Goal: Task Accomplishment & Management: Manage account settings

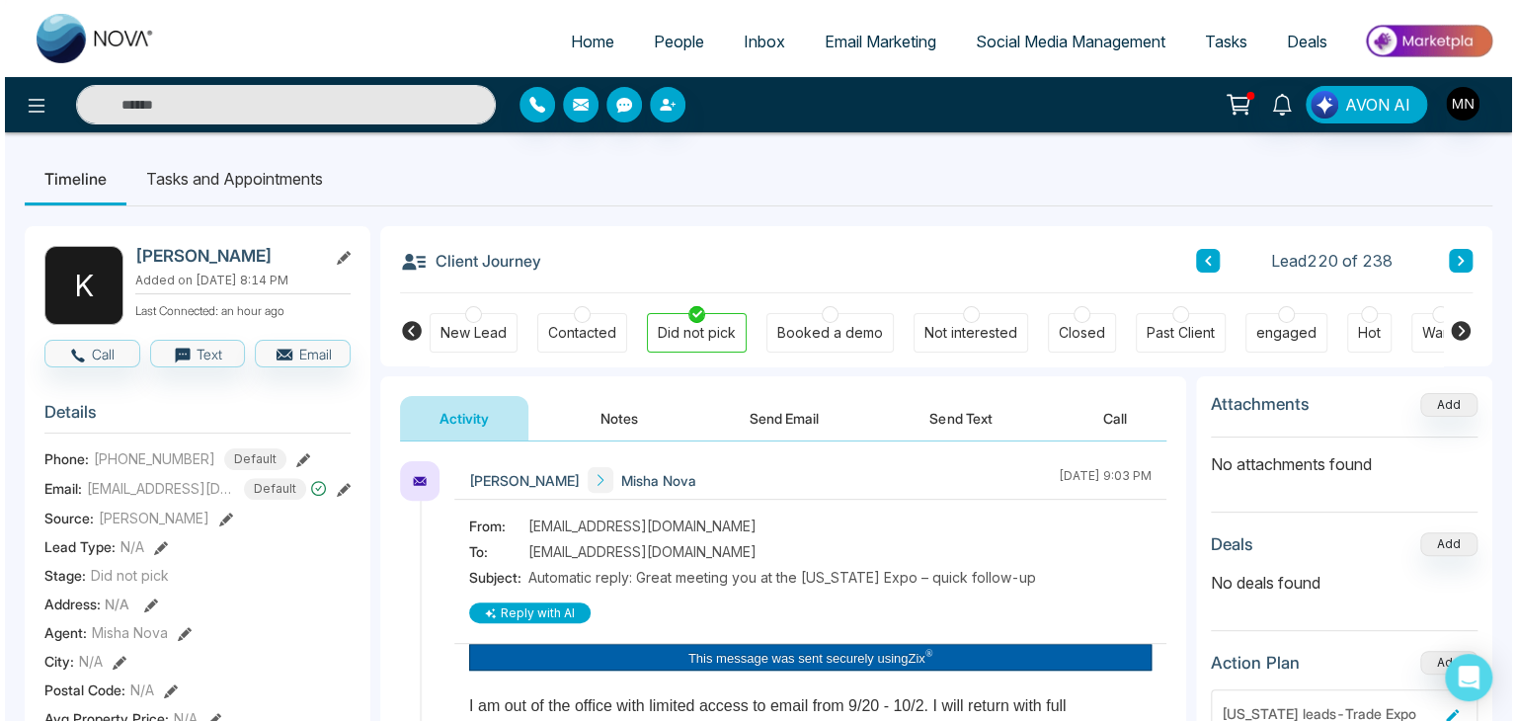
scroll to position [67, 0]
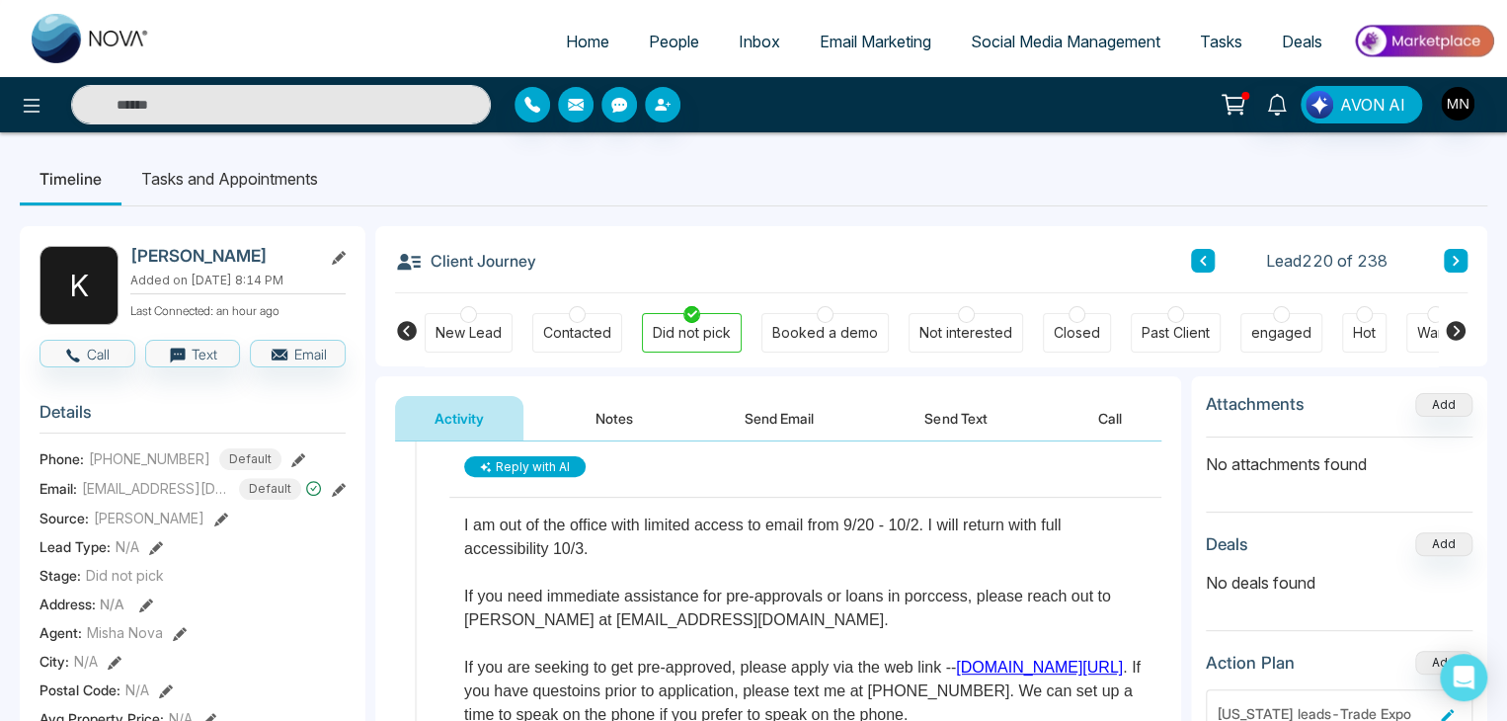
drag, startPoint x: 0, startPoint y: 0, endPoint x: 670, endPoint y: 33, distance: 670.5
click at [670, 33] on span "People" at bounding box center [674, 42] width 50 height 20
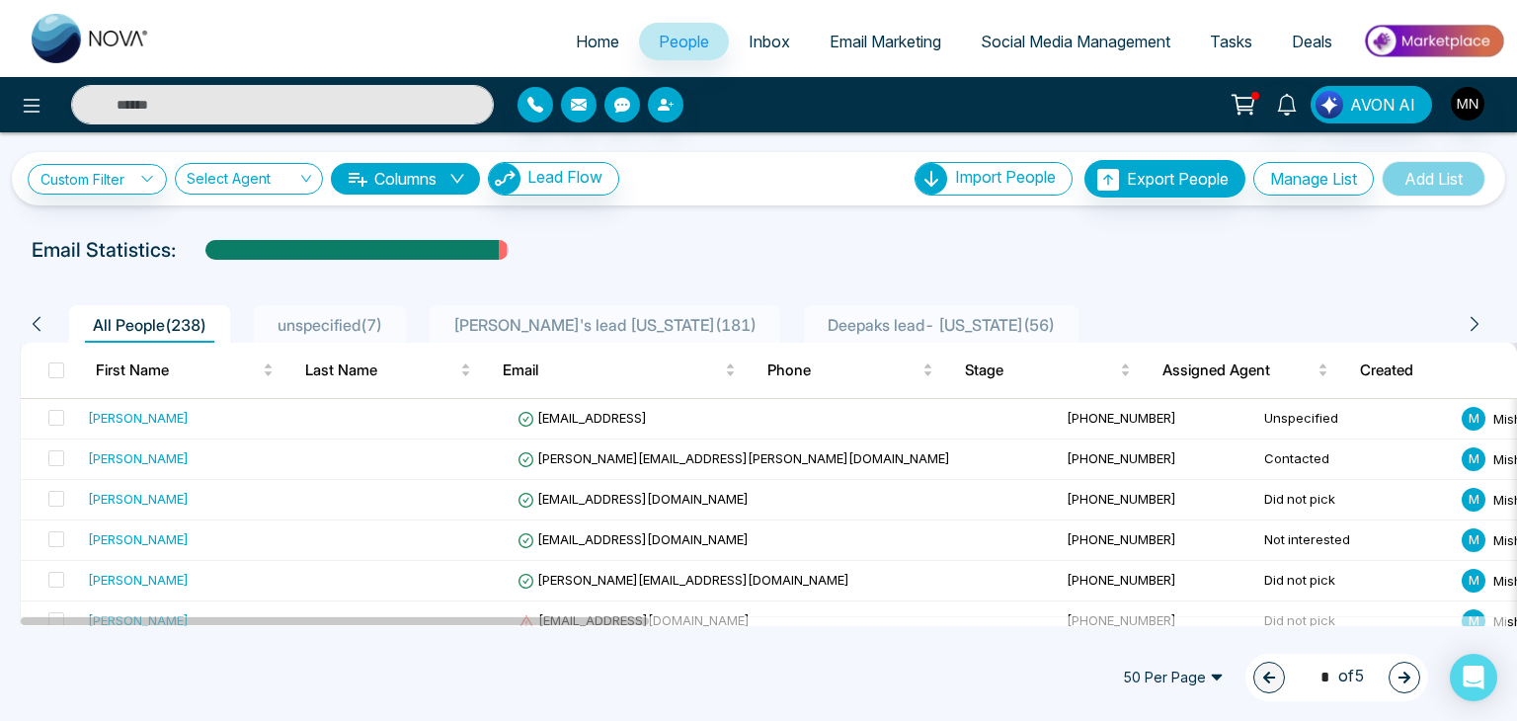
click at [332, 330] on span "unspecified ( 7 )" at bounding box center [330, 325] width 121 height 20
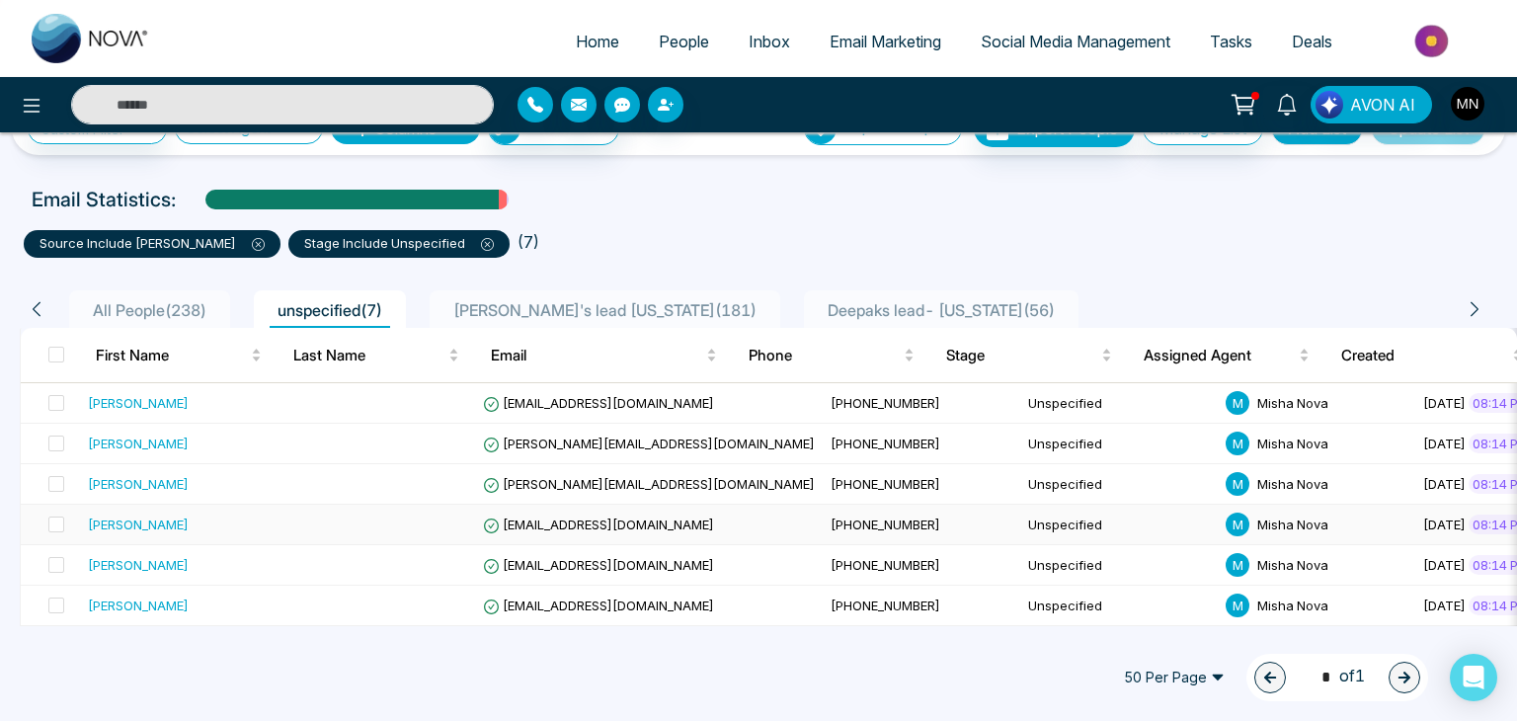
scroll to position [99, 0]
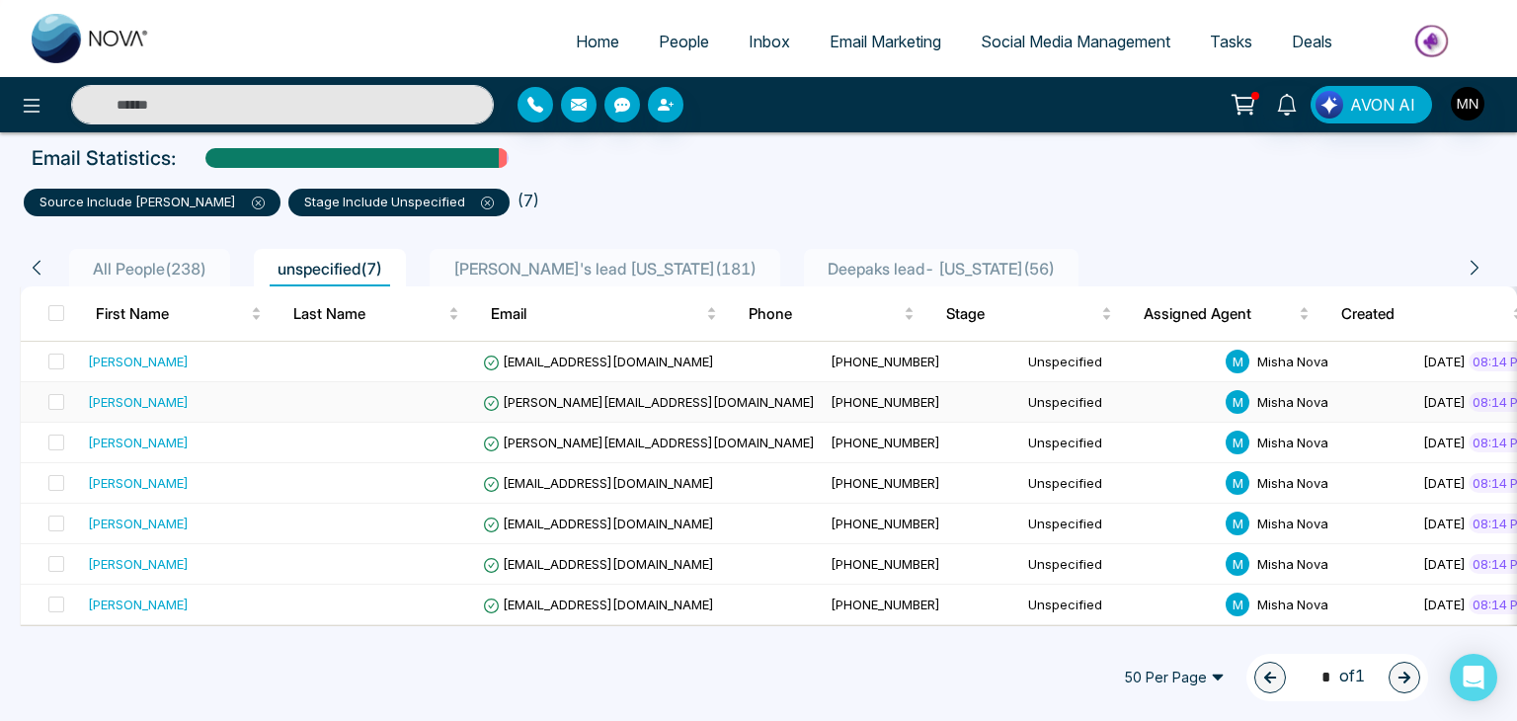
click at [125, 395] on div "[PERSON_NAME]" at bounding box center [138, 402] width 101 height 20
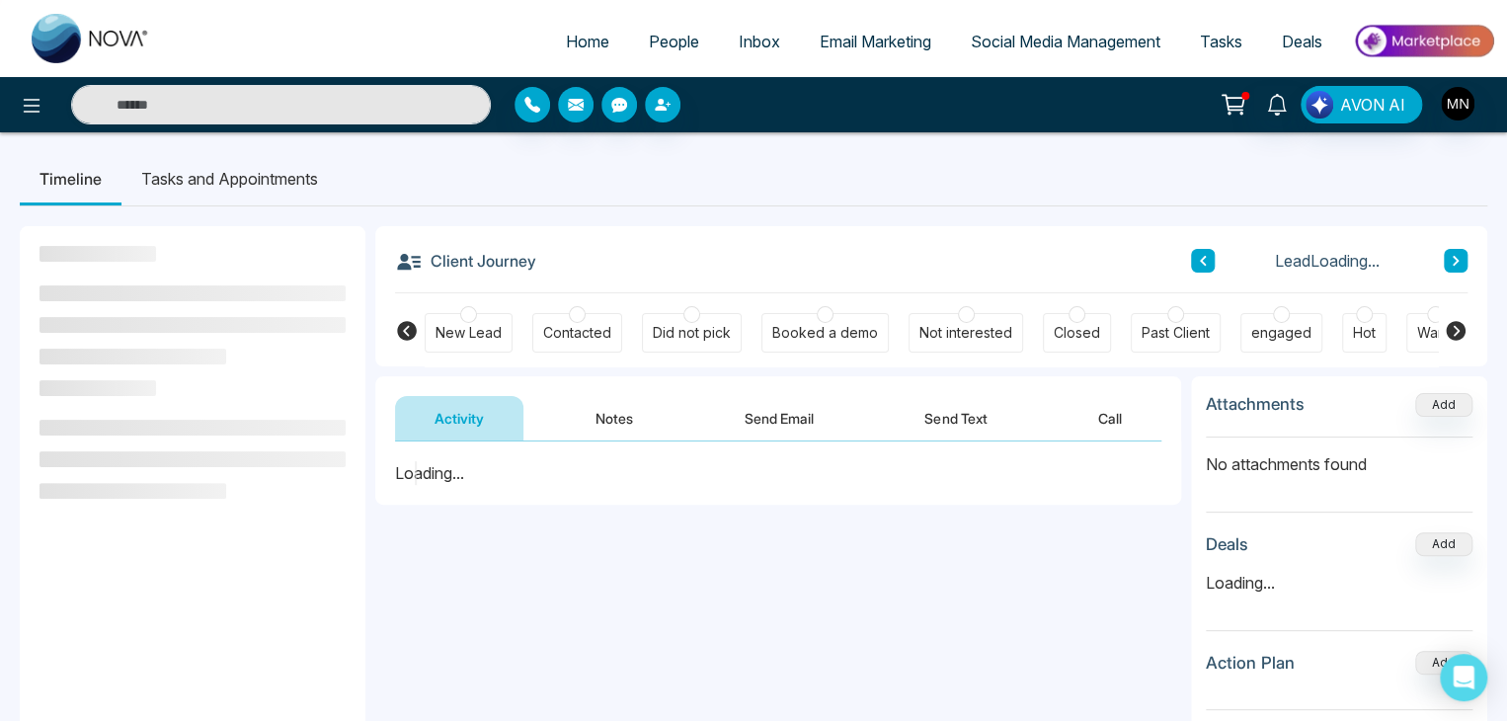
click at [942, 317] on div "Not interested" at bounding box center [966, 333] width 115 height 40
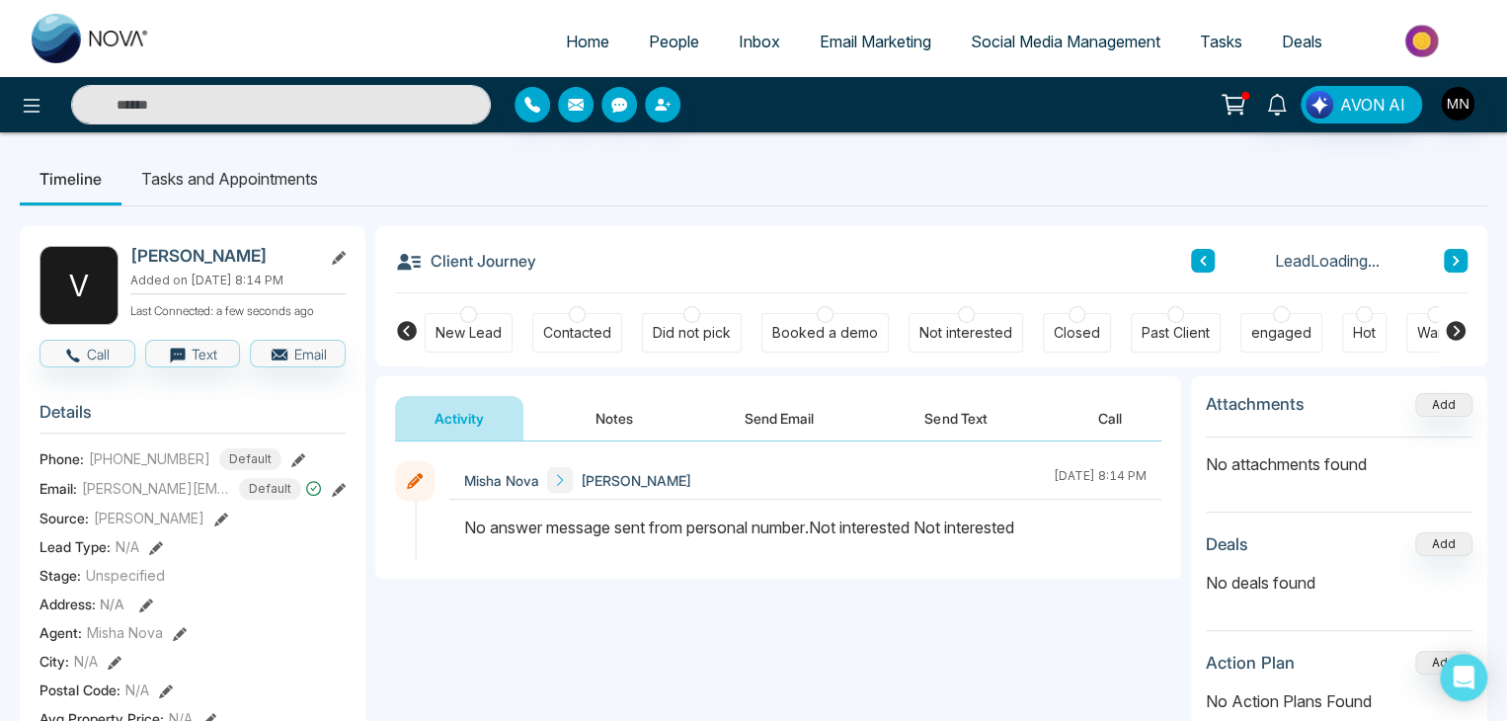
click at [948, 333] on div "Not interested" at bounding box center [966, 333] width 93 height 20
click at [609, 422] on body "Home People Inbox Email Marketing Social Media Management Tasks Deals AVON AI T…" at bounding box center [753, 360] width 1507 height 721
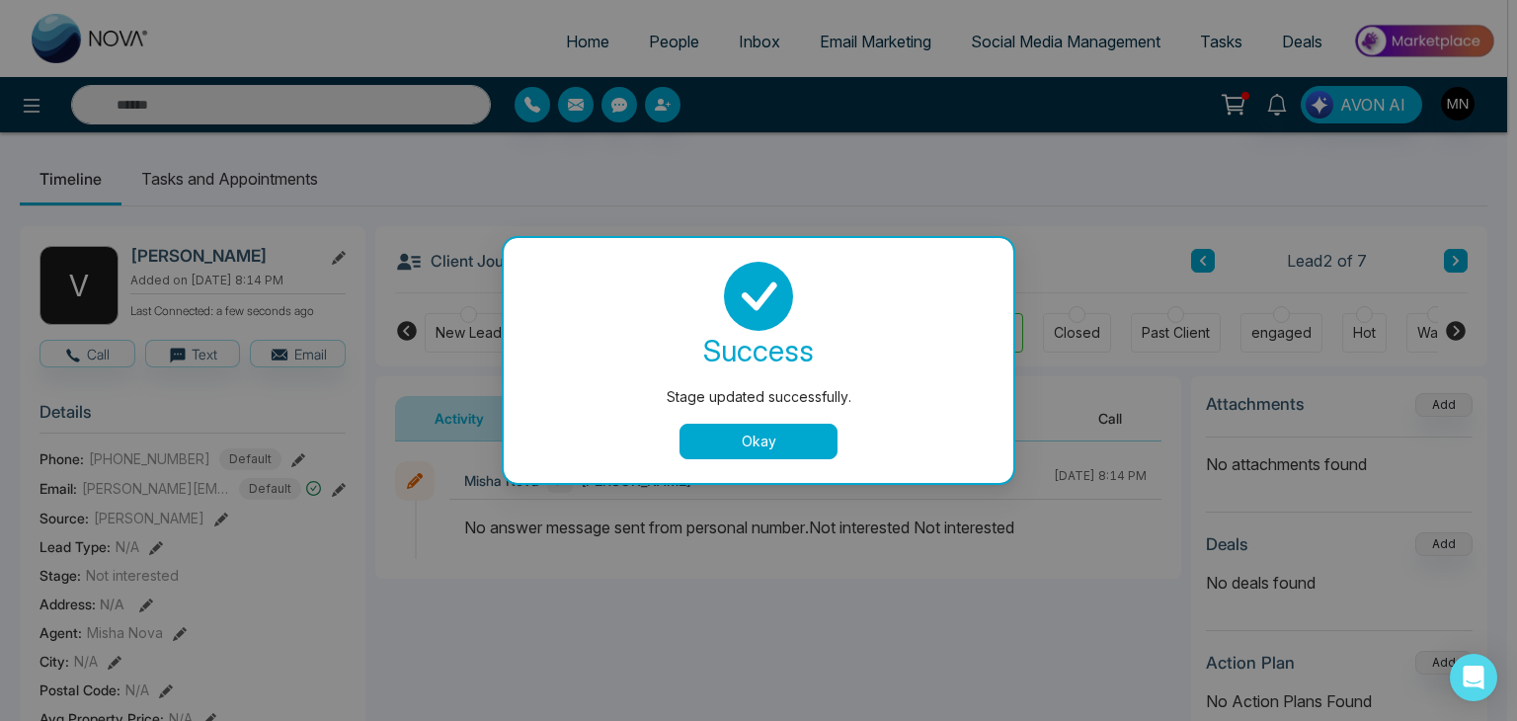
click at [749, 432] on button "Okay" at bounding box center [759, 442] width 158 height 36
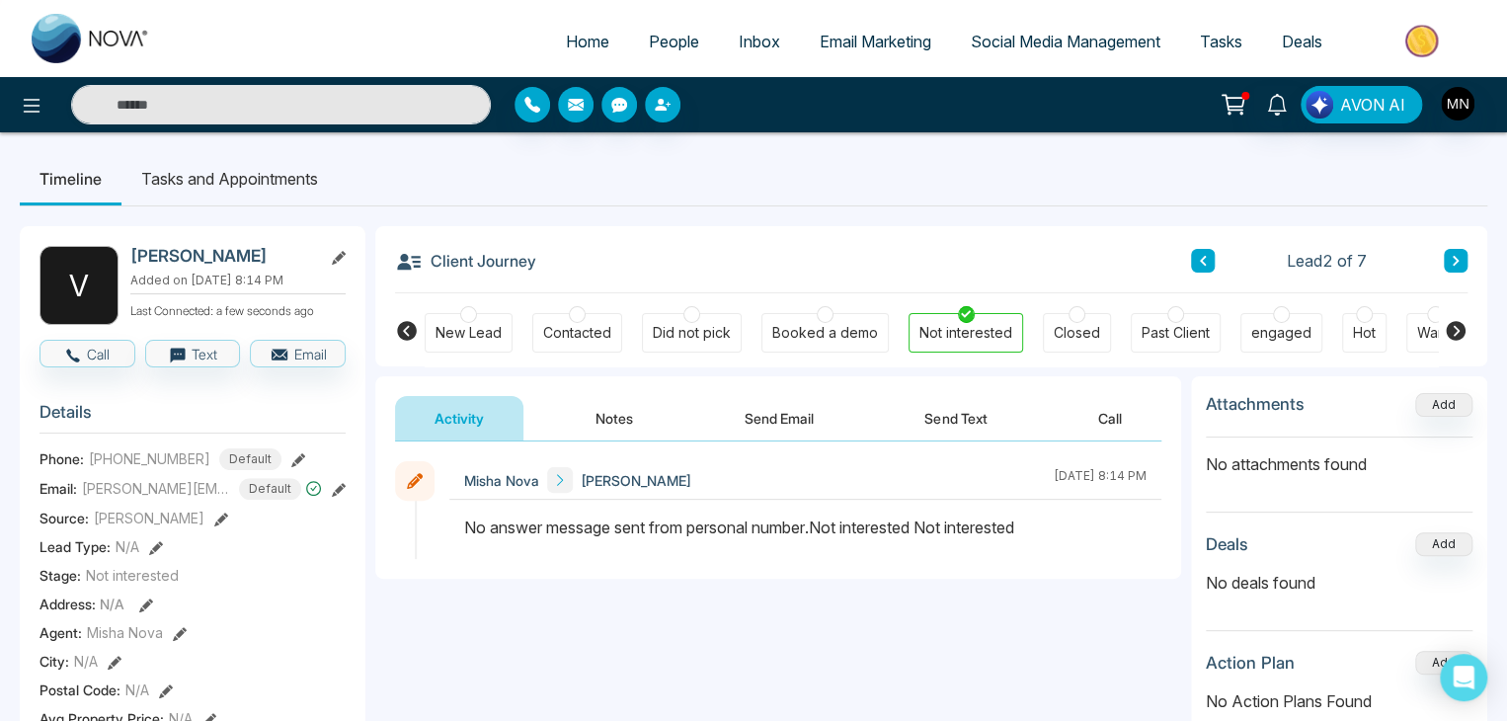
click at [620, 424] on button "Notes" at bounding box center [614, 418] width 117 height 44
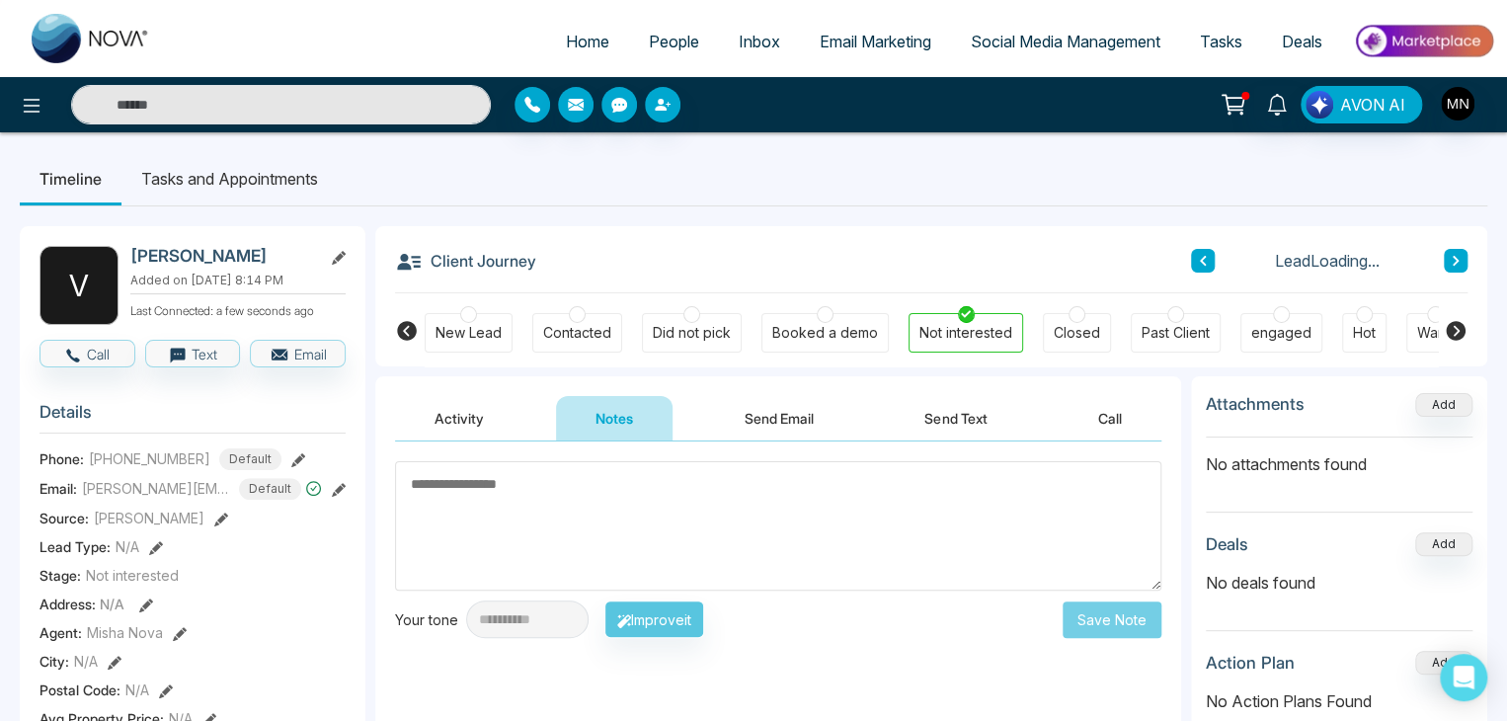
click at [541, 534] on textarea at bounding box center [778, 525] width 767 height 129
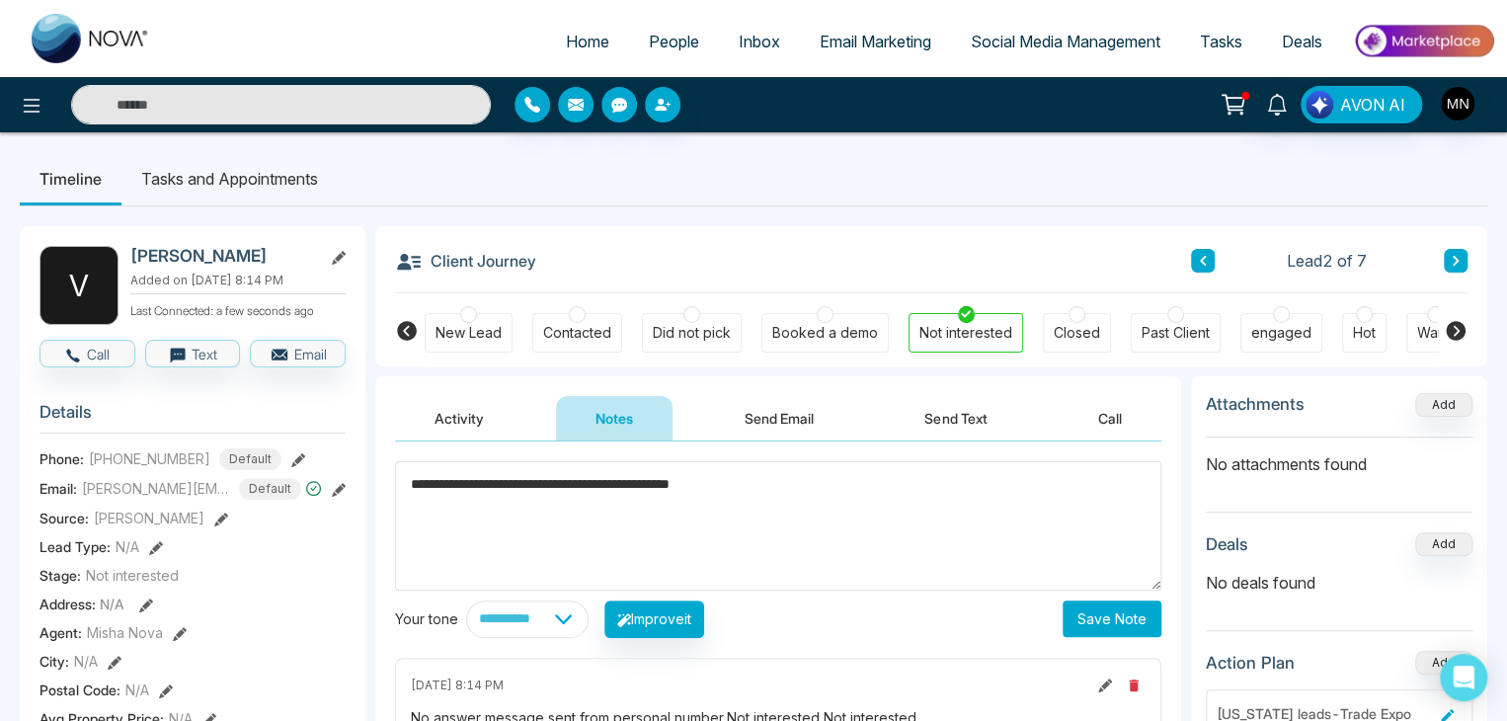
type textarea "**********"
click at [1103, 633] on button "Save Note" at bounding box center [1112, 619] width 99 height 37
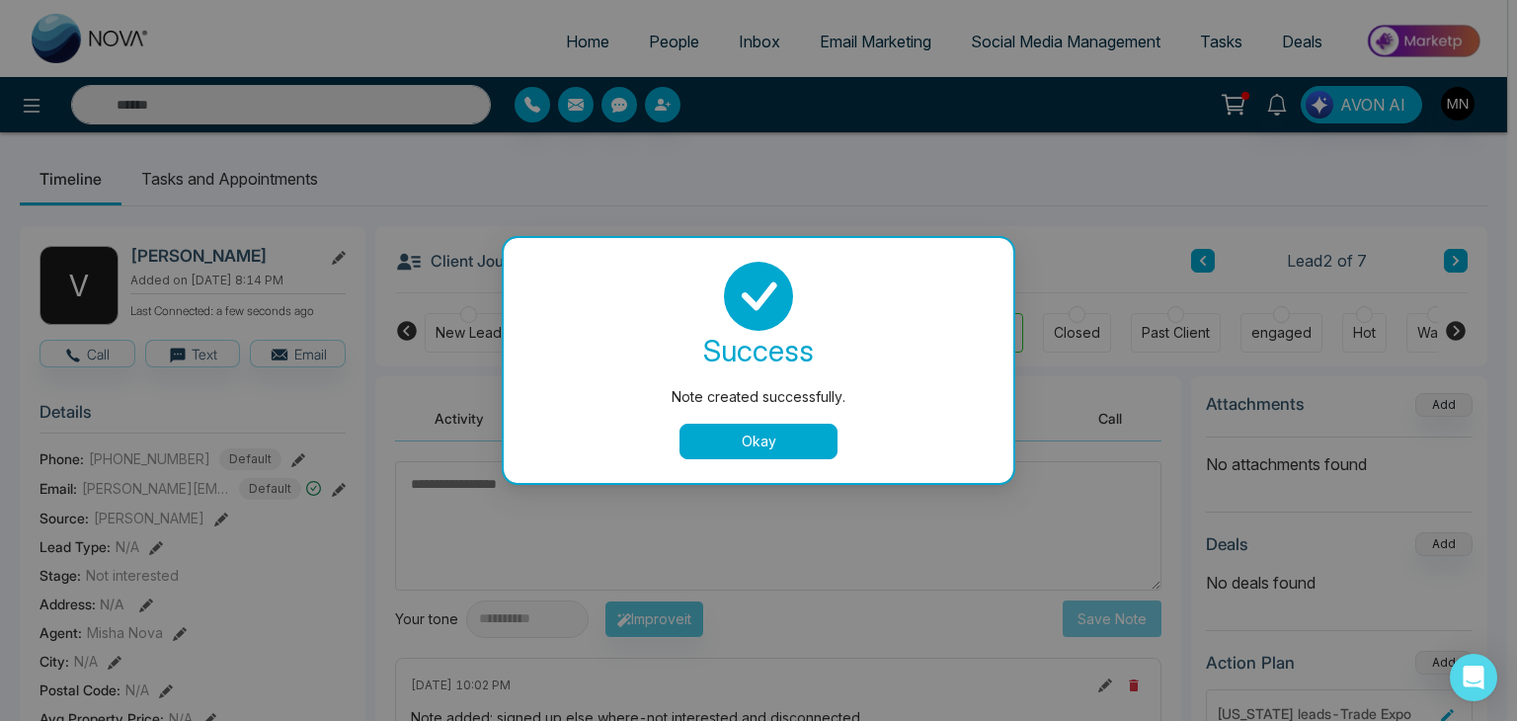
click at [694, 457] on button "Okay" at bounding box center [759, 442] width 158 height 36
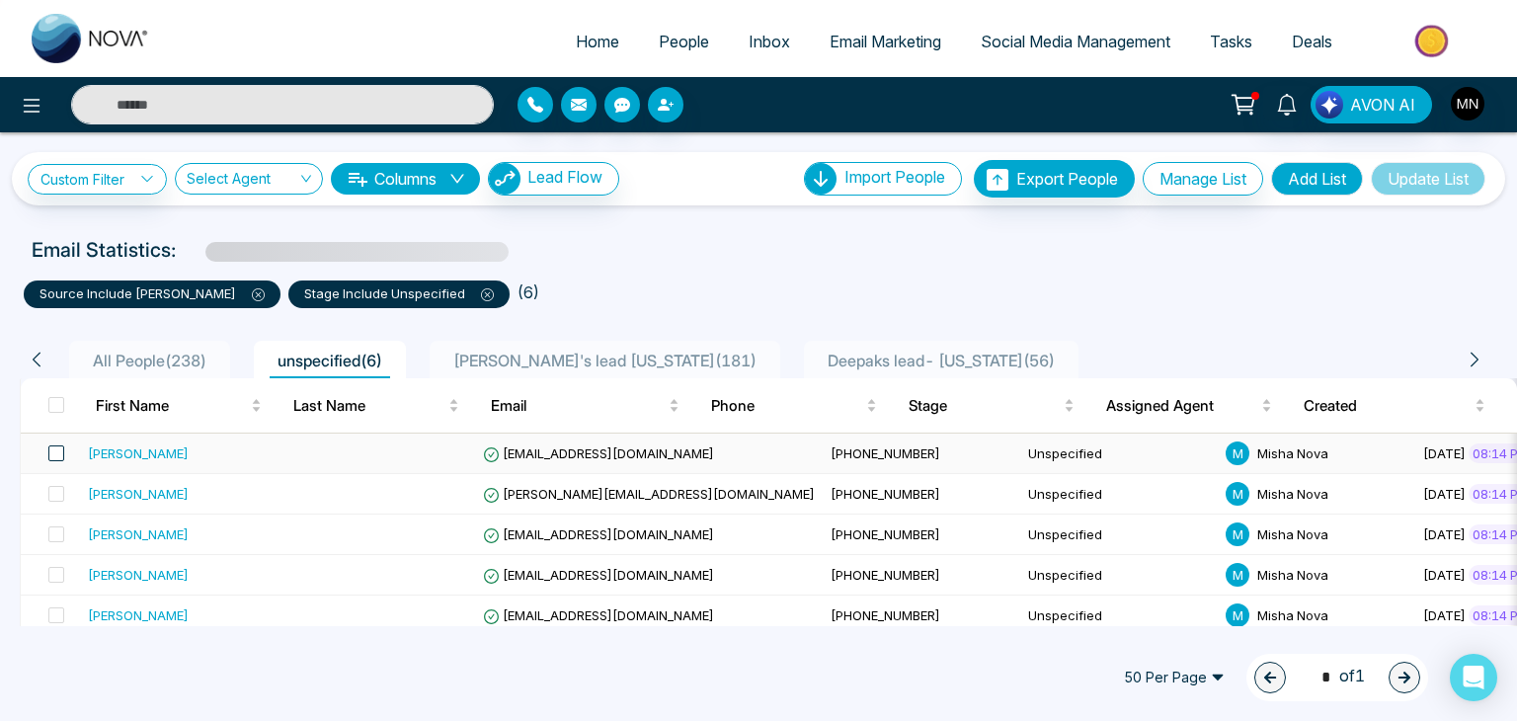
click at [55, 451] on span at bounding box center [56, 453] width 16 height 16
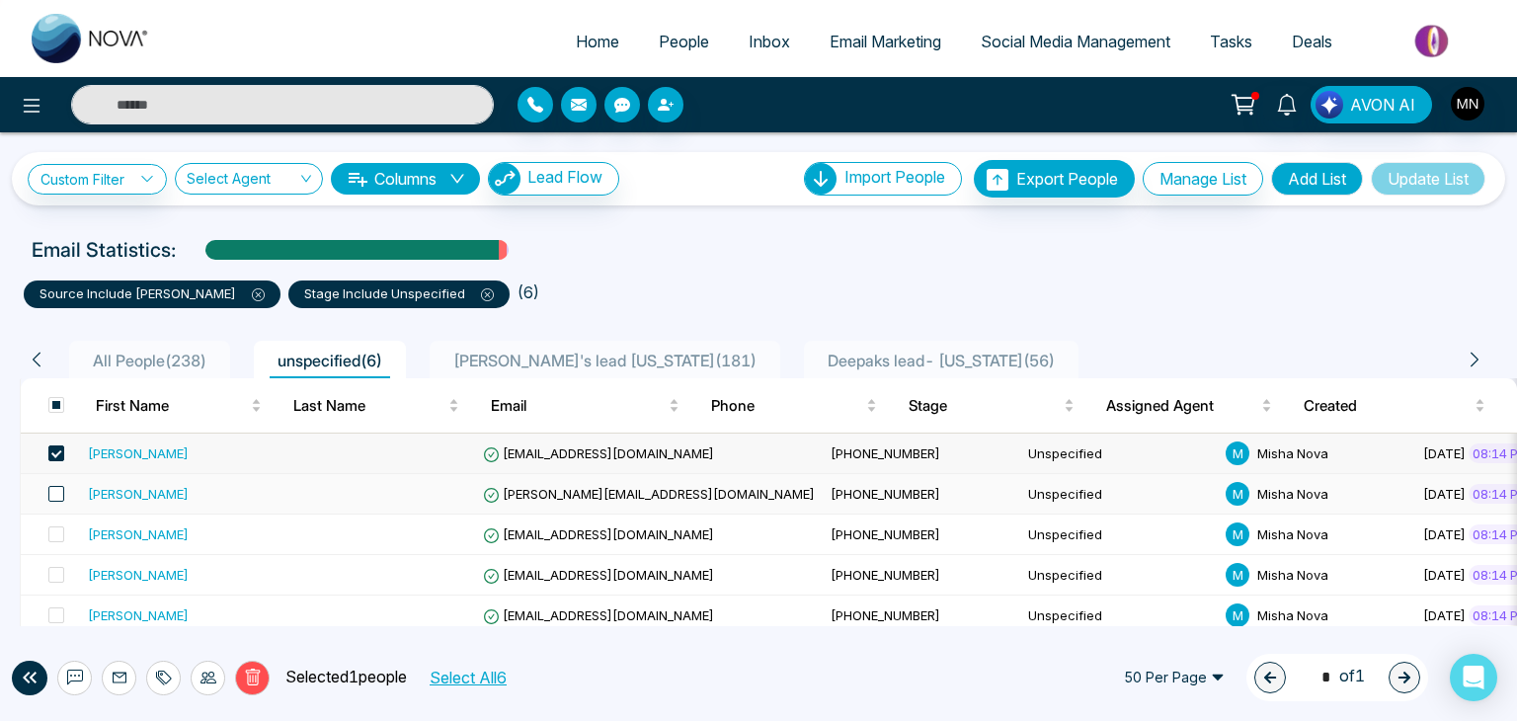
click at [54, 491] on span at bounding box center [56, 494] width 16 height 16
click at [205, 678] on icon at bounding box center [209, 678] width 16 height 16
click at [56, 534] on span at bounding box center [56, 534] width 16 height 16
click at [214, 673] on icon at bounding box center [209, 678] width 16 height 16
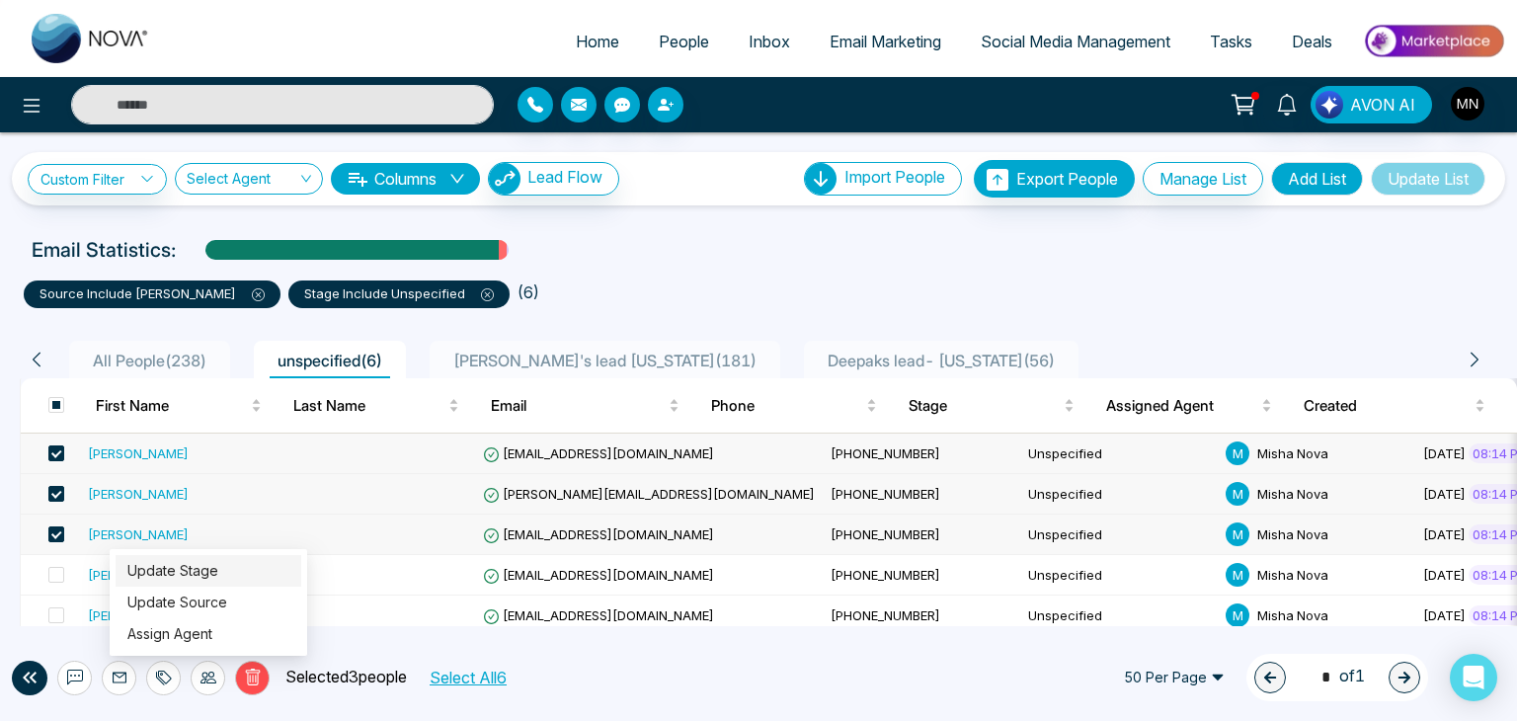
click at [202, 568] on link "Update Stage" at bounding box center [172, 570] width 91 height 17
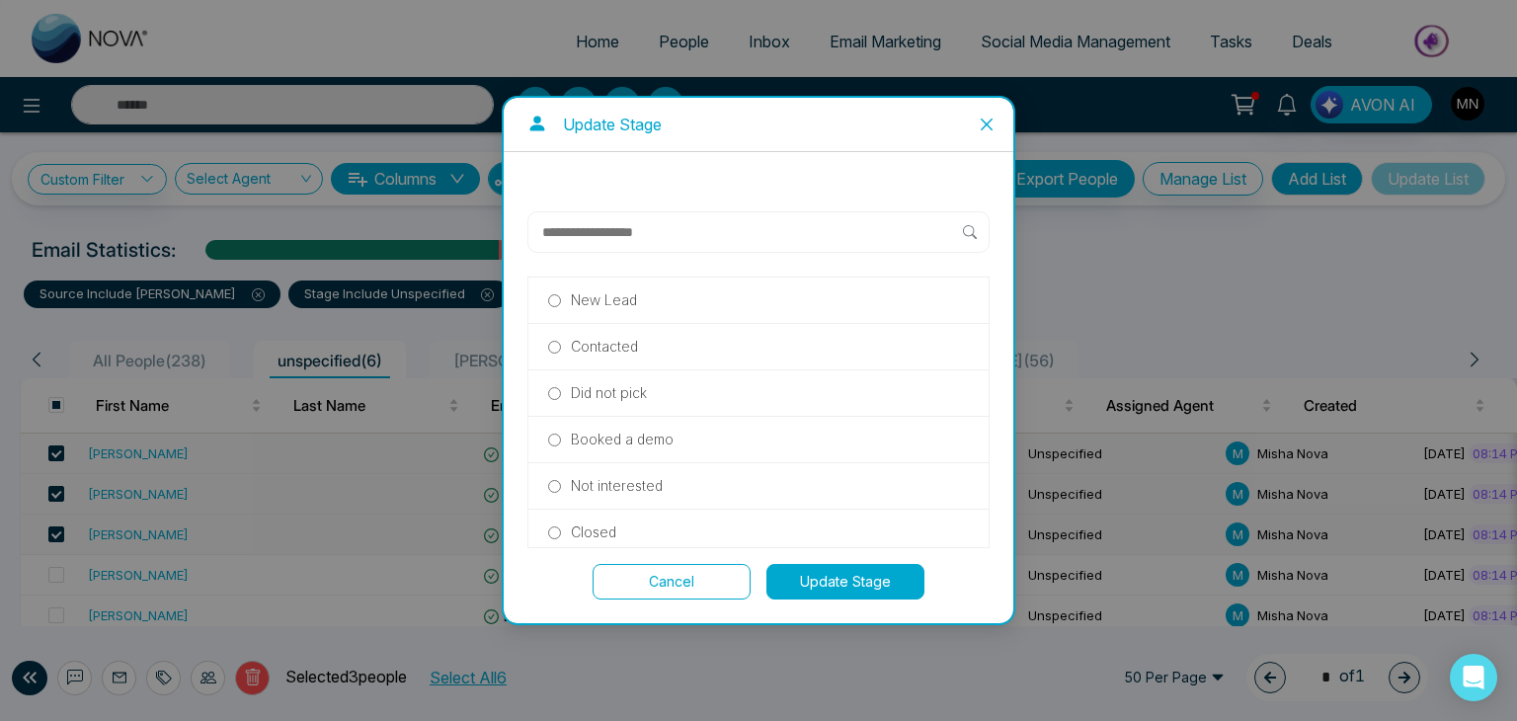
click at [773, 232] on input "text" at bounding box center [751, 232] width 423 height 24
click at [605, 382] on p "Did not pick" at bounding box center [609, 393] width 76 height 22
click at [865, 571] on button "Update Stage" at bounding box center [846, 582] width 158 height 36
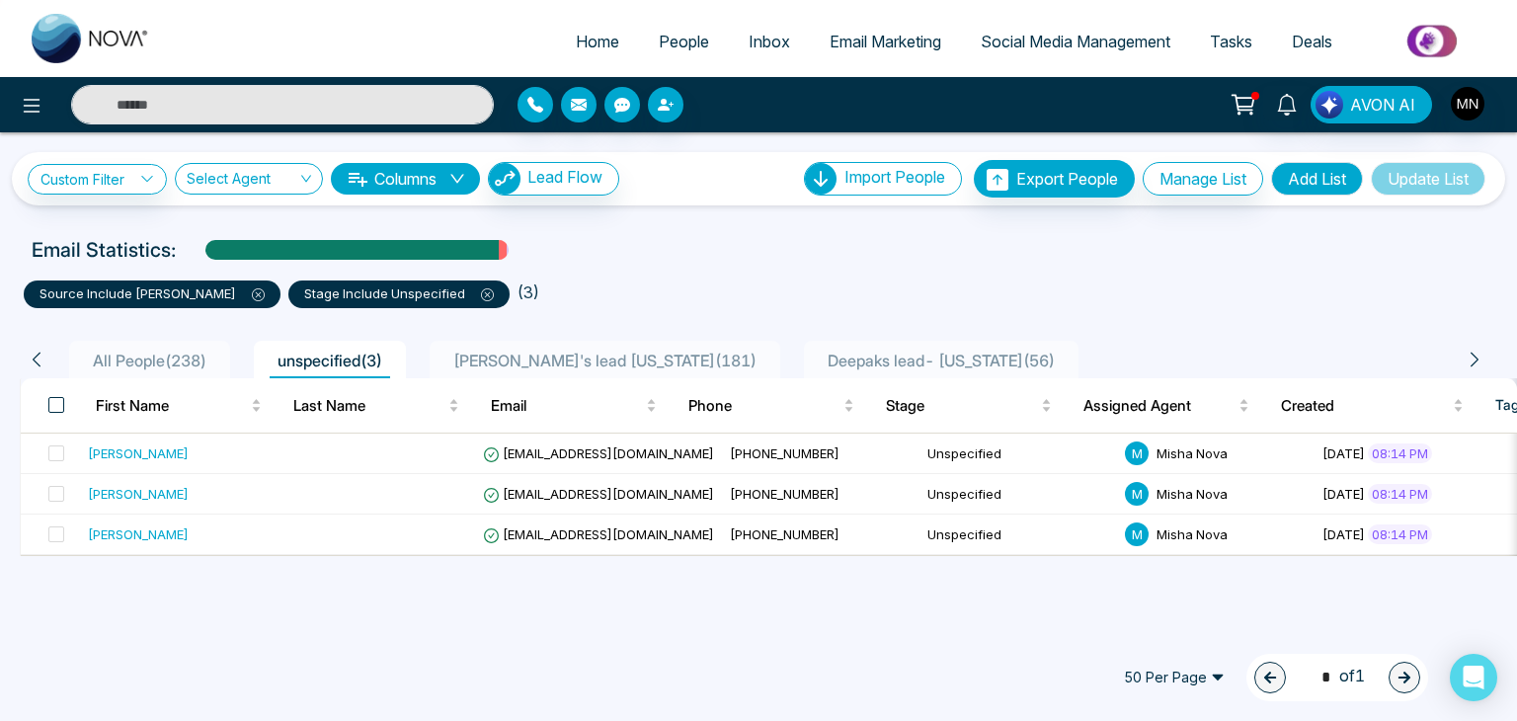
click at [48, 404] on span at bounding box center [56, 405] width 16 height 16
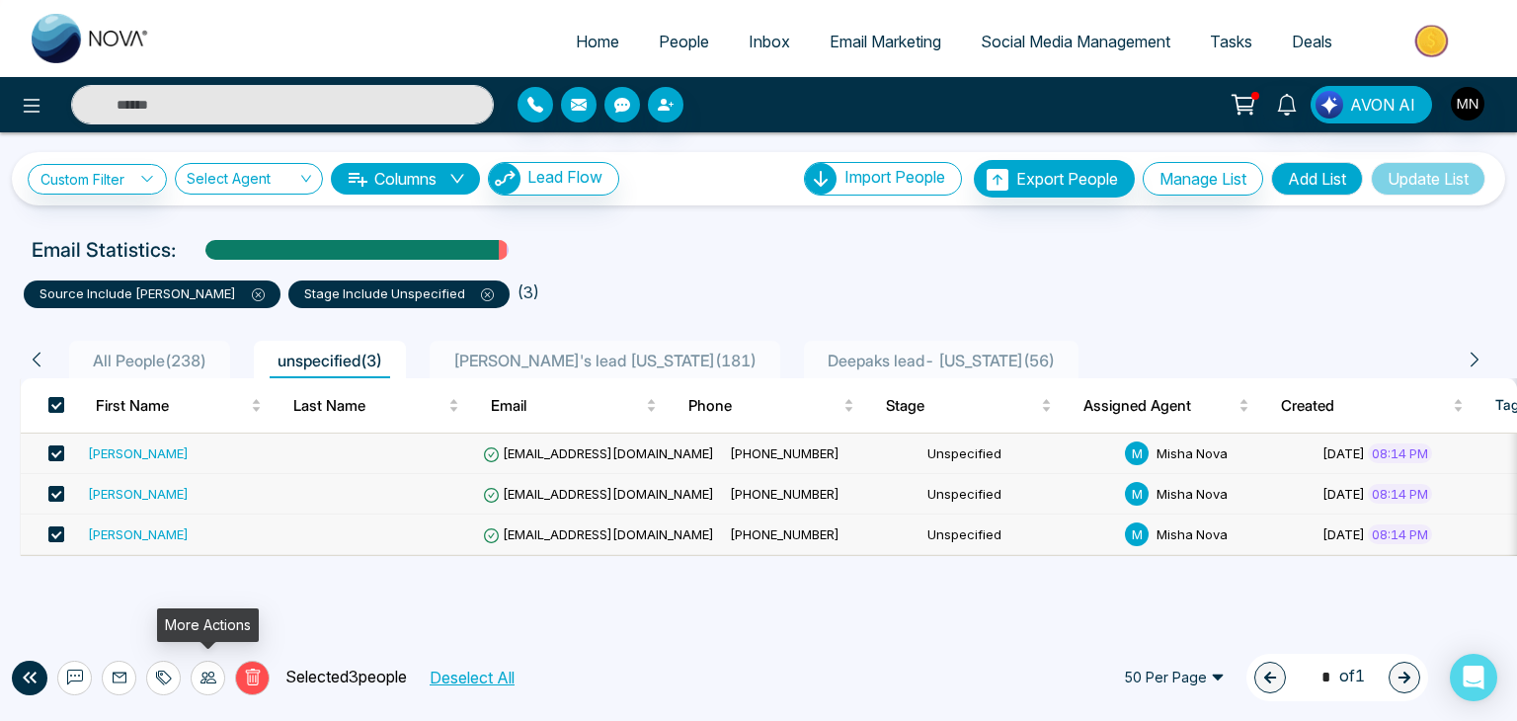
click at [217, 685] on div at bounding box center [208, 678] width 35 height 35
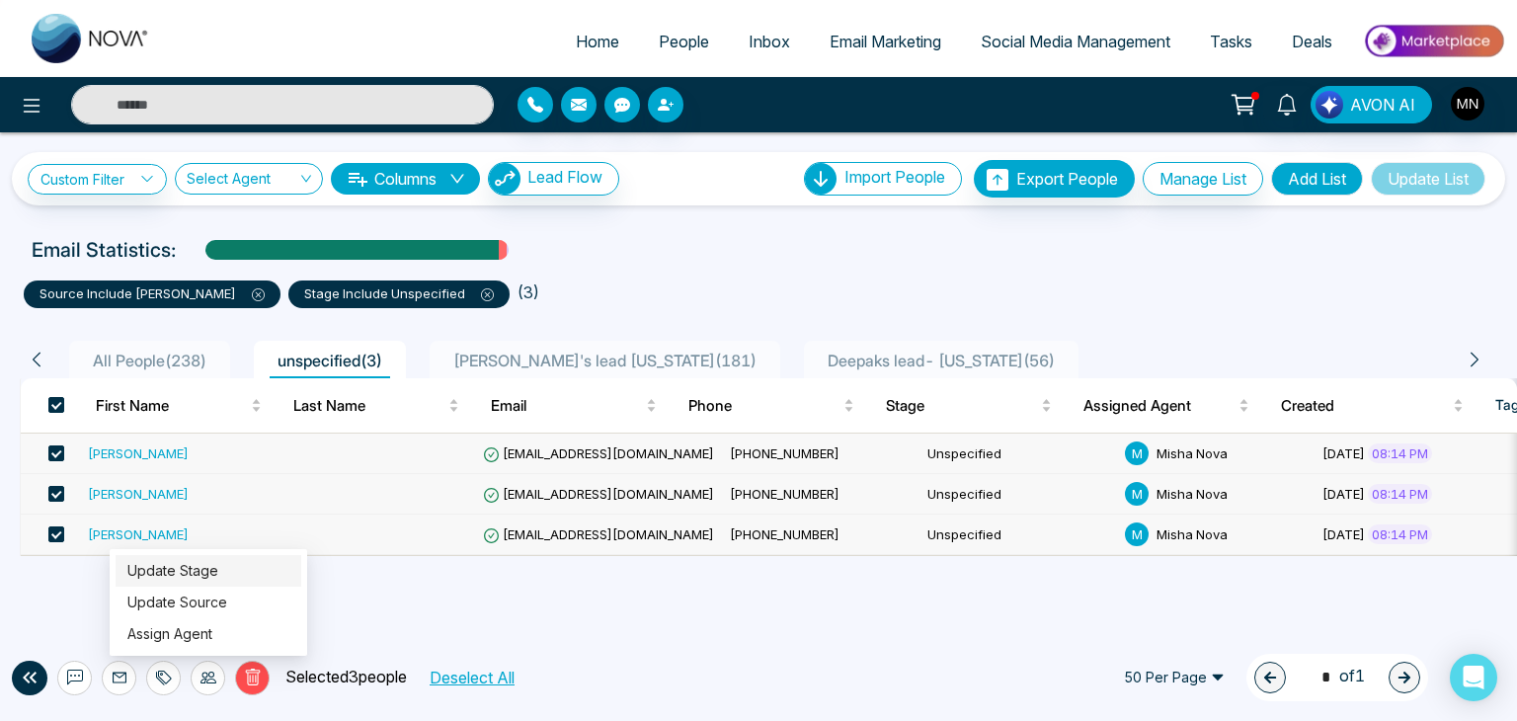
click at [192, 570] on link "Update Stage" at bounding box center [172, 570] width 91 height 17
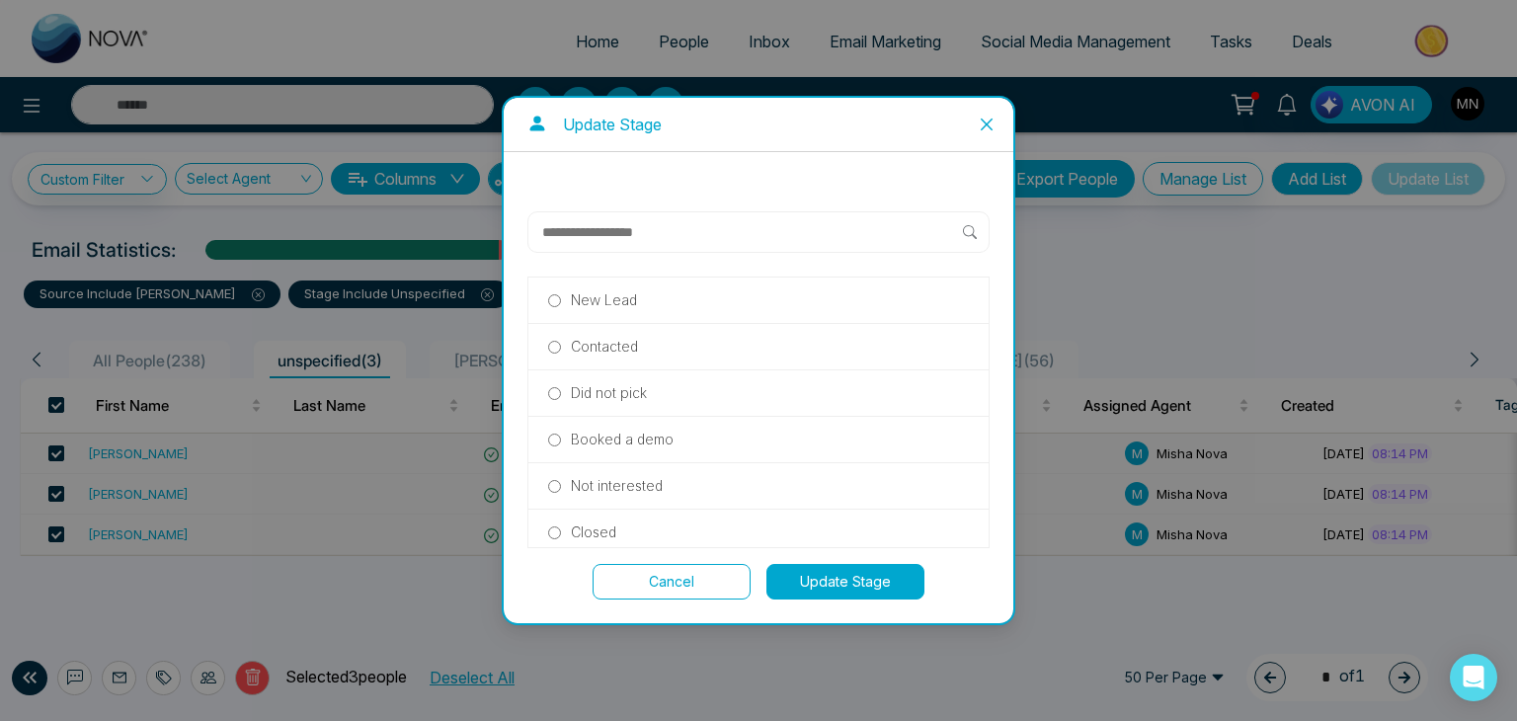
click at [715, 218] on div at bounding box center [758, 231] width 462 height 41
click at [702, 226] on input "text" at bounding box center [751, 232] width 423 height 24
click at [601, 401] on p "Did not pick" at bounding box center [609, 393] width 76 height 22
click at [802, 569] on button "Update Stage" at bounding box center [846, 582] width 158 height 36
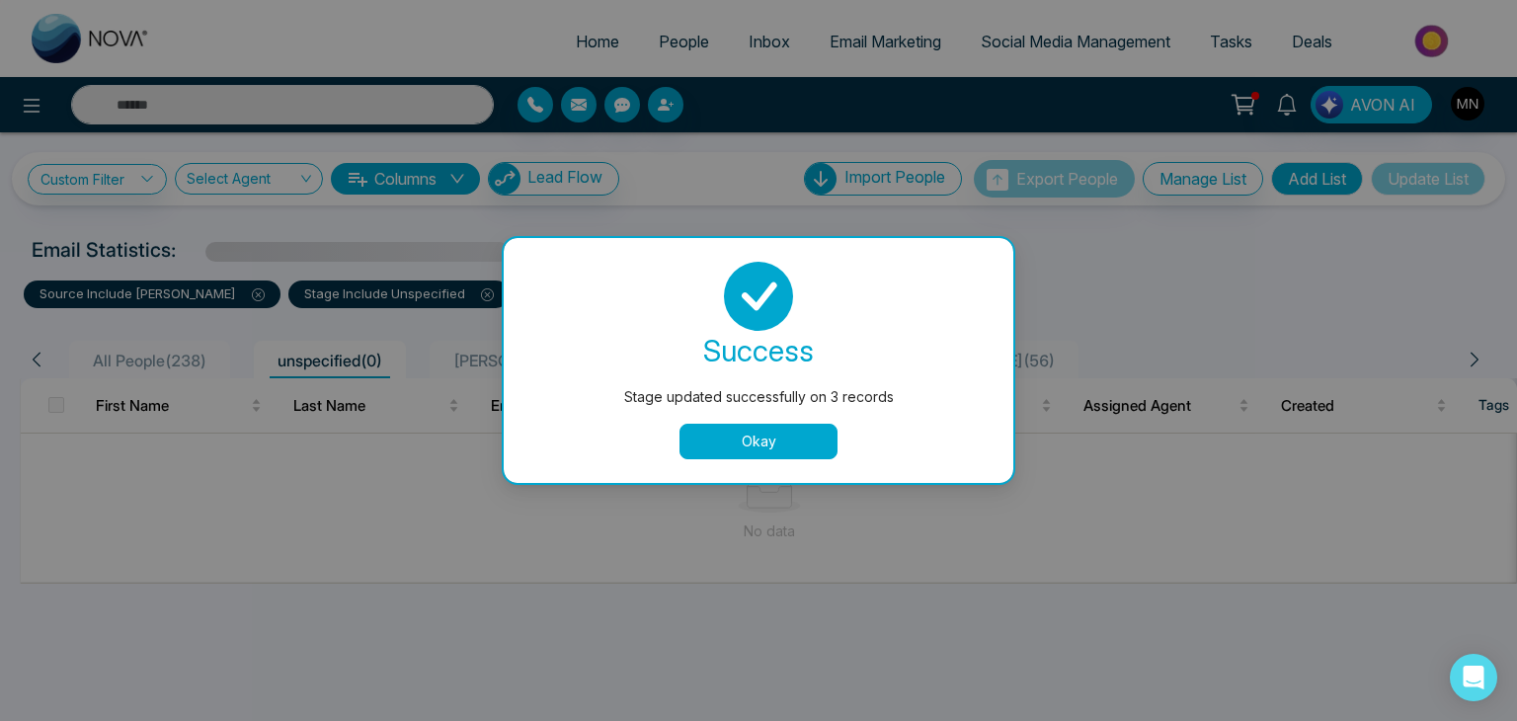
click at [795, 450] on button "Okay" at bounding box center [759, 442] width 158 height 36
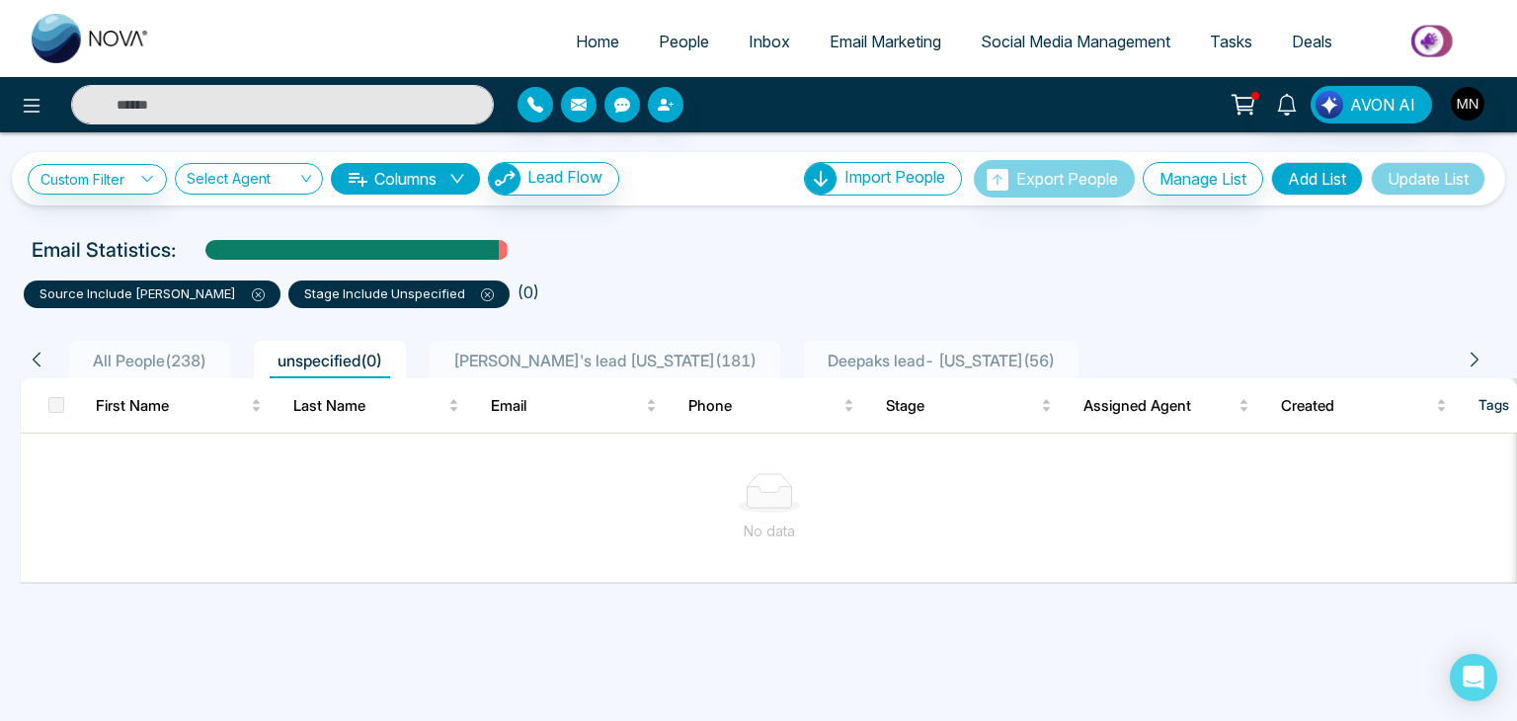
click at [481, 296] on icon at bounding box center [487, 294] width 13 height 13
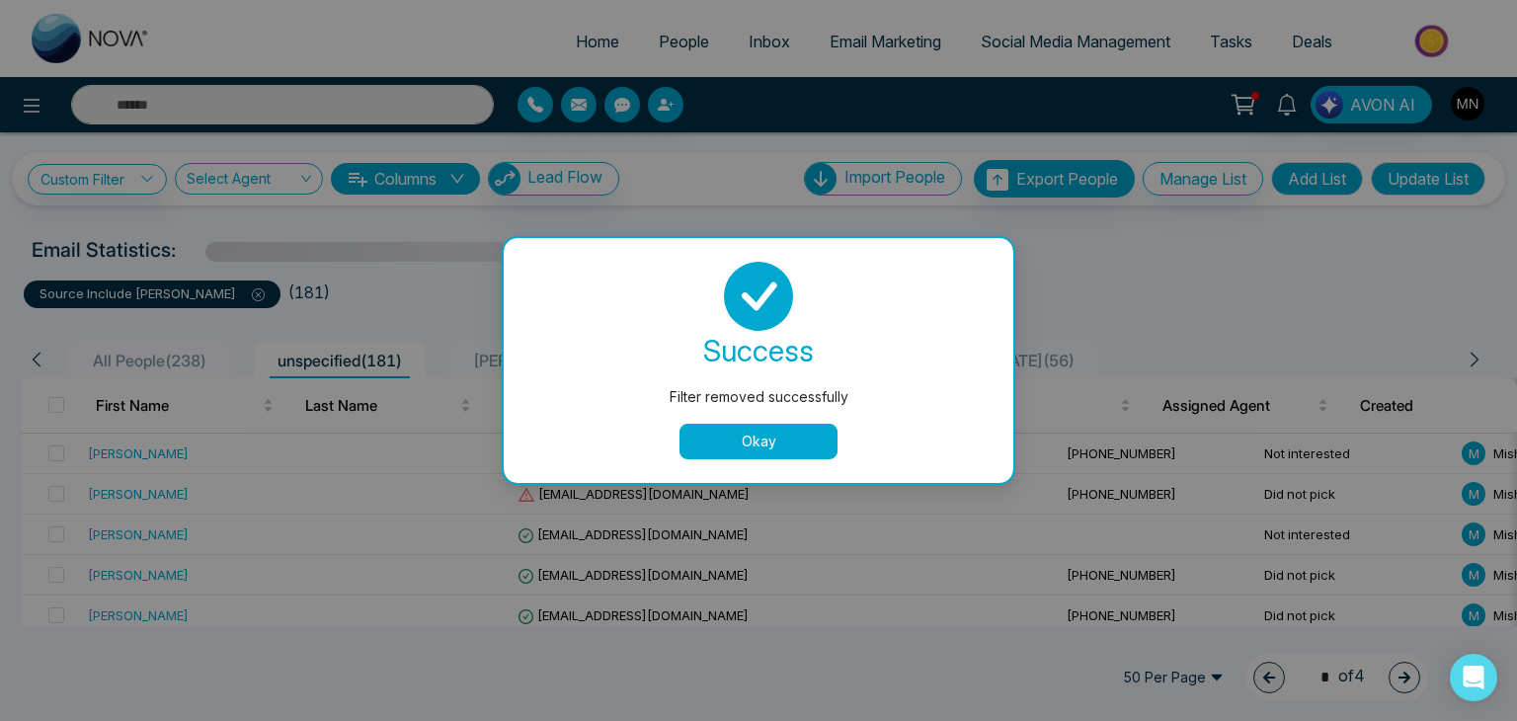
click at [203, 293] on div "Filter removed successfully success Filter removed successfully Okay" at bounding box center [758, 360] width 1517 height 721
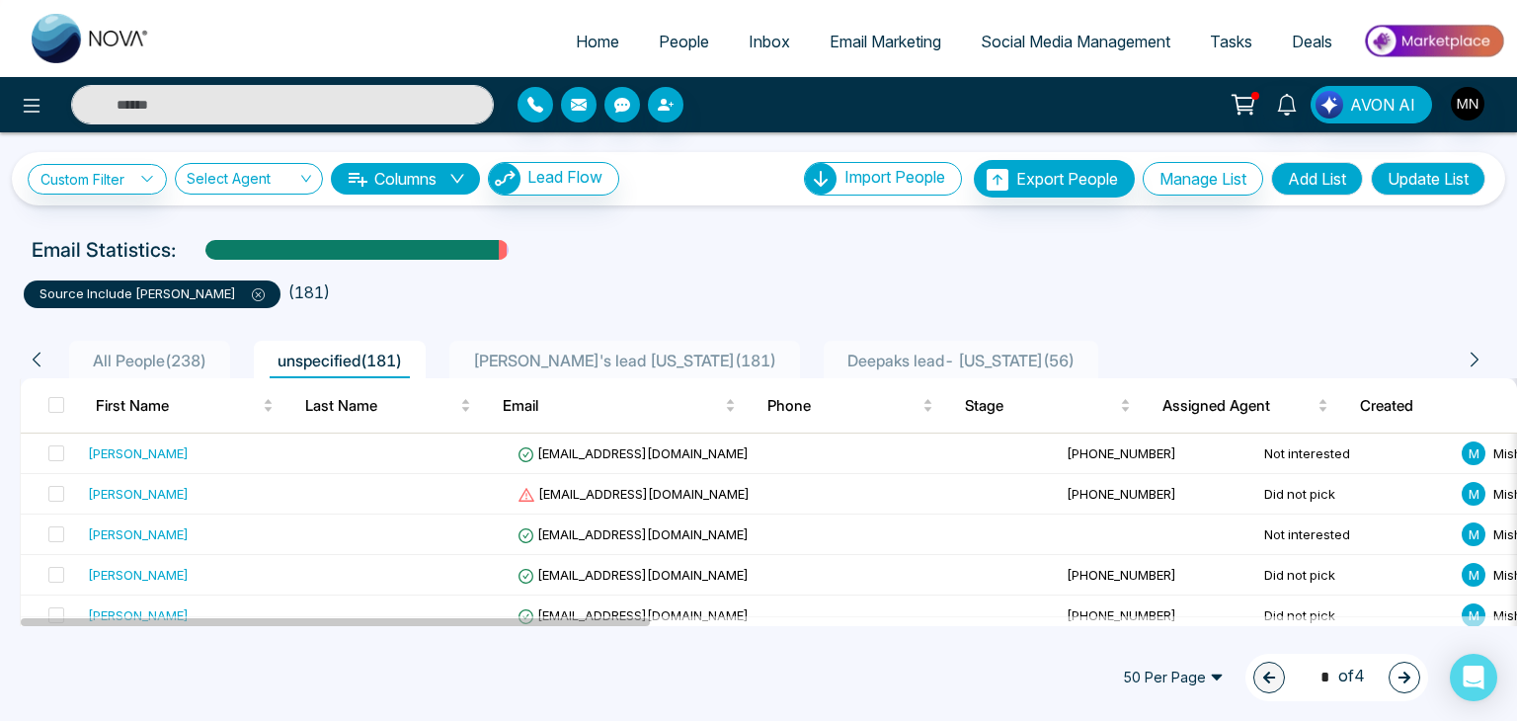
click at [256, 293] on icon at bounding box center [259, 295] width 6 height 6
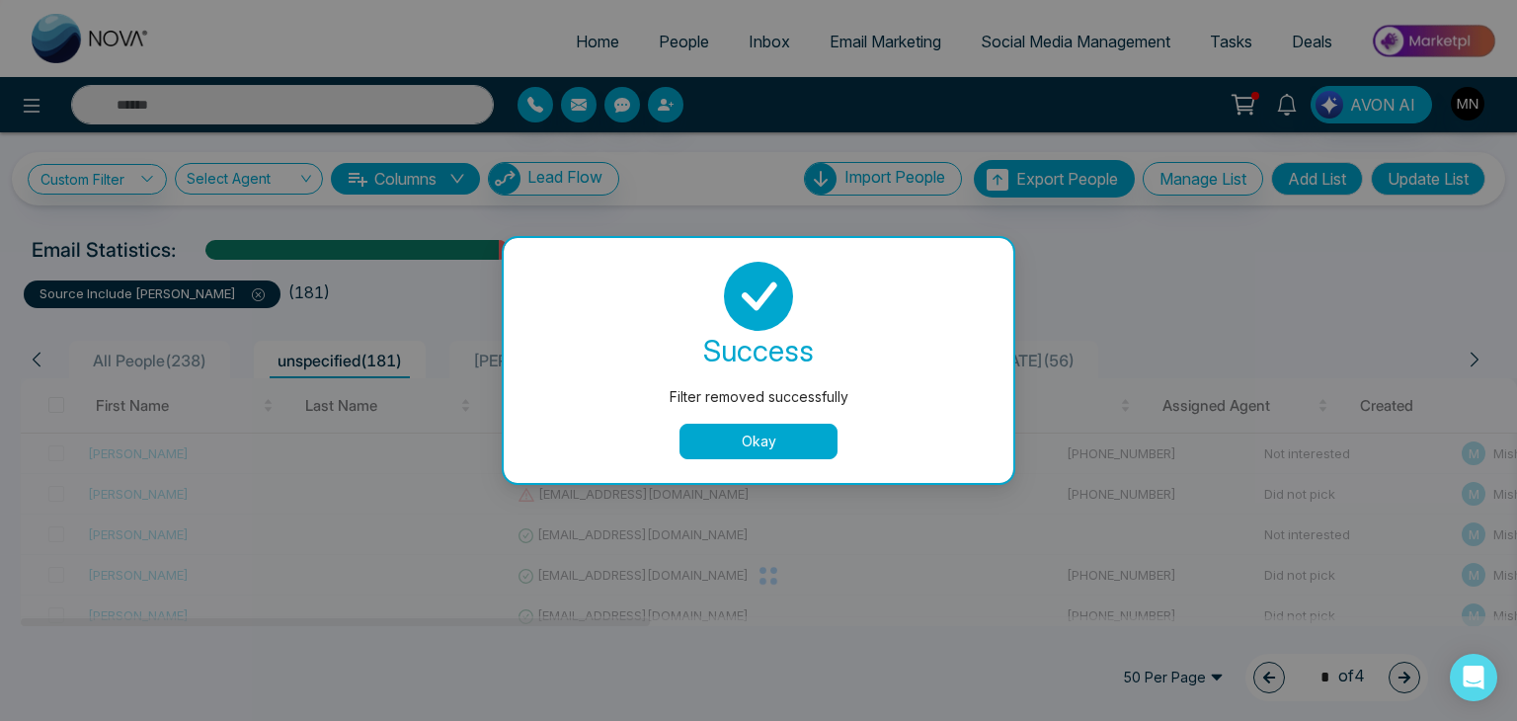
click at [722, 452] on button "Okay" at bounding box center [759, 442] width 158 height 36
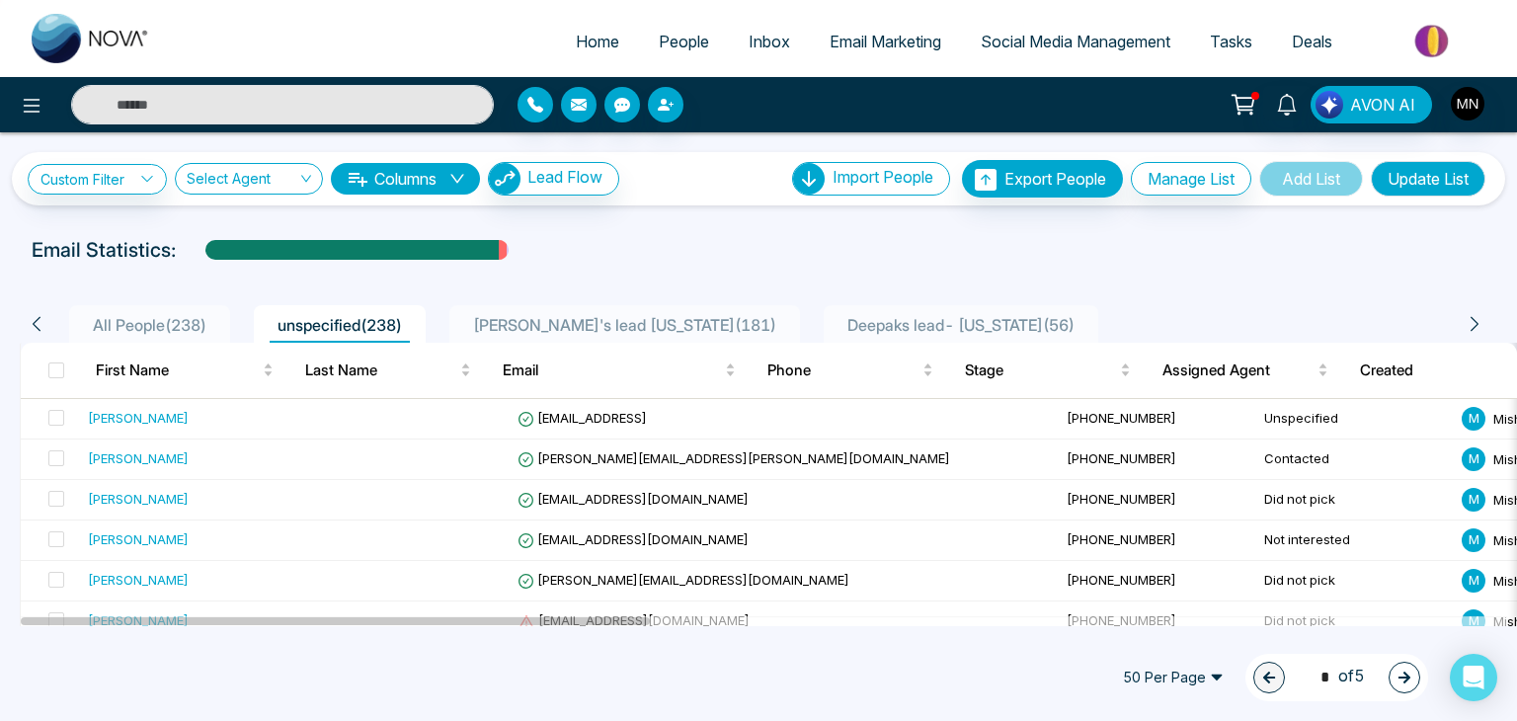
click at [284, 333] on span "unspecified ( 238 )" at bounding box center [340, 325] width 140 height 20
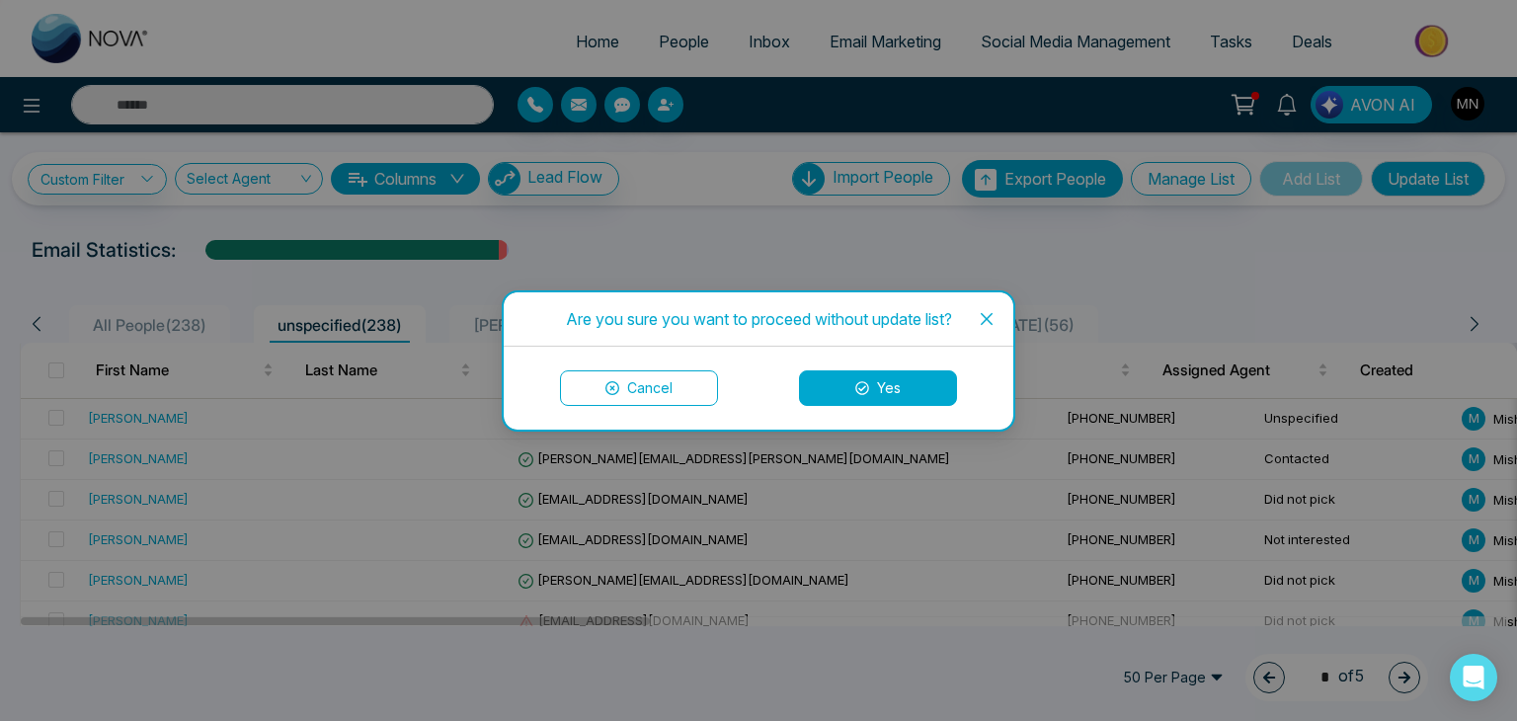
click at [889, 399] on button "Yes" at bounding box center [878, 388] width 158 height 36
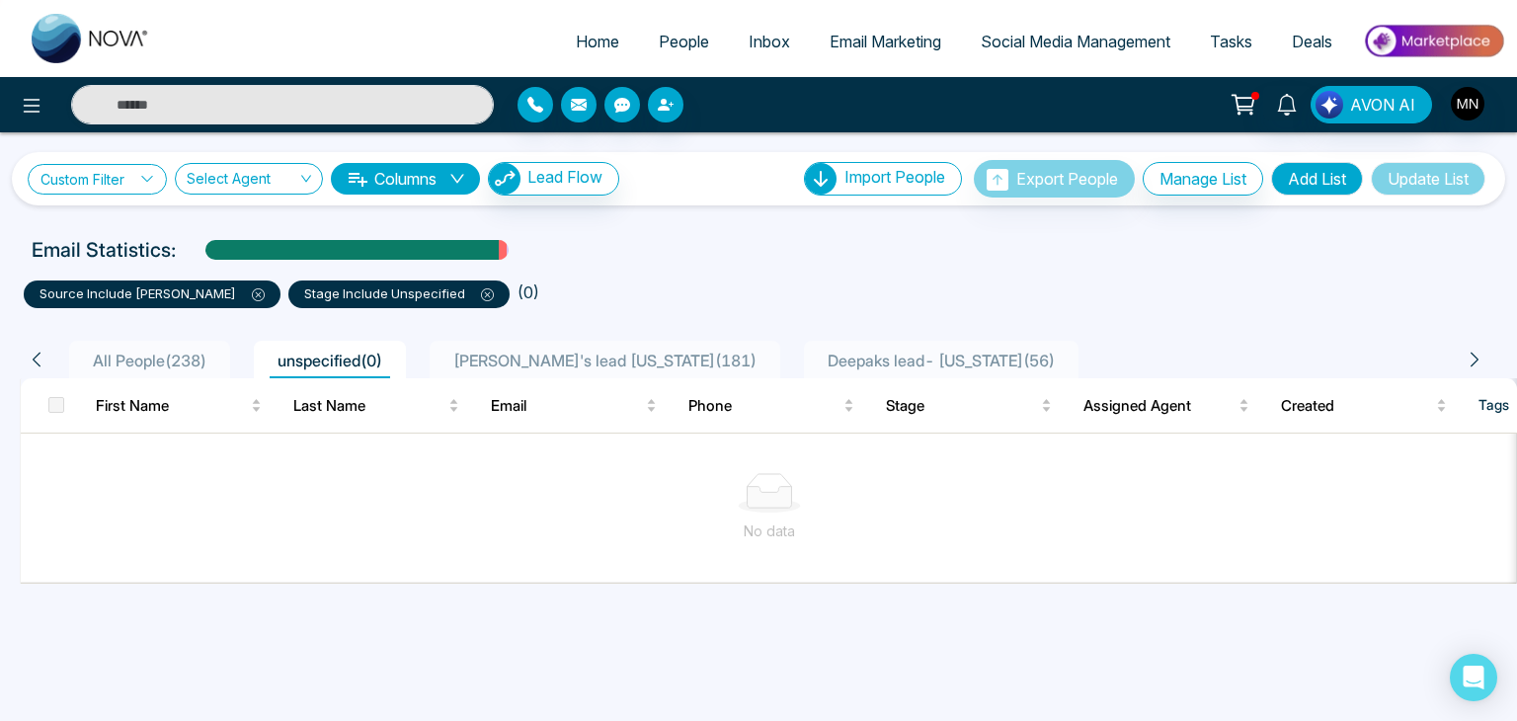
click at [97, 176] on link "Custom Filter" at bounding box center [97, 179] width 139 height 31
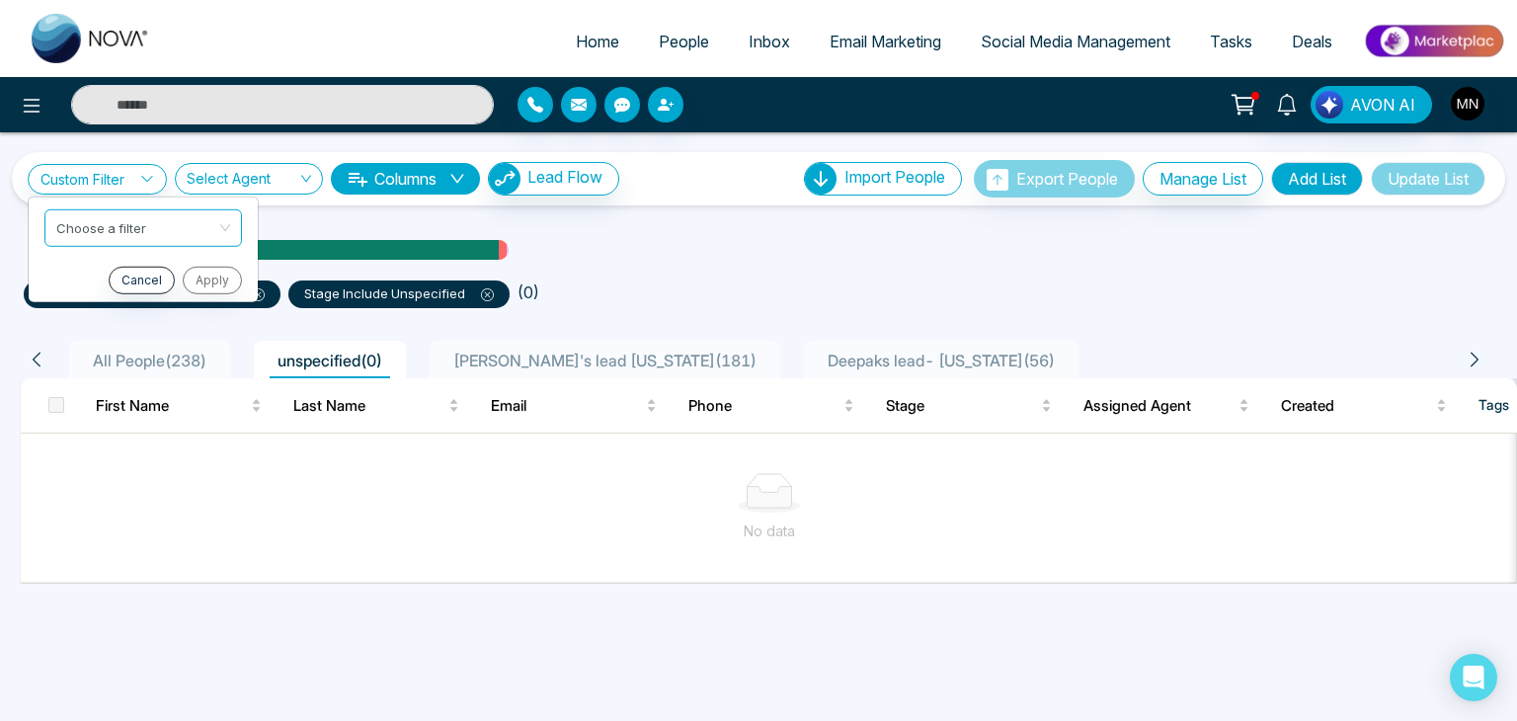
click at [481, 290] on icon at bounding box center [487, 294] width 13 height 13
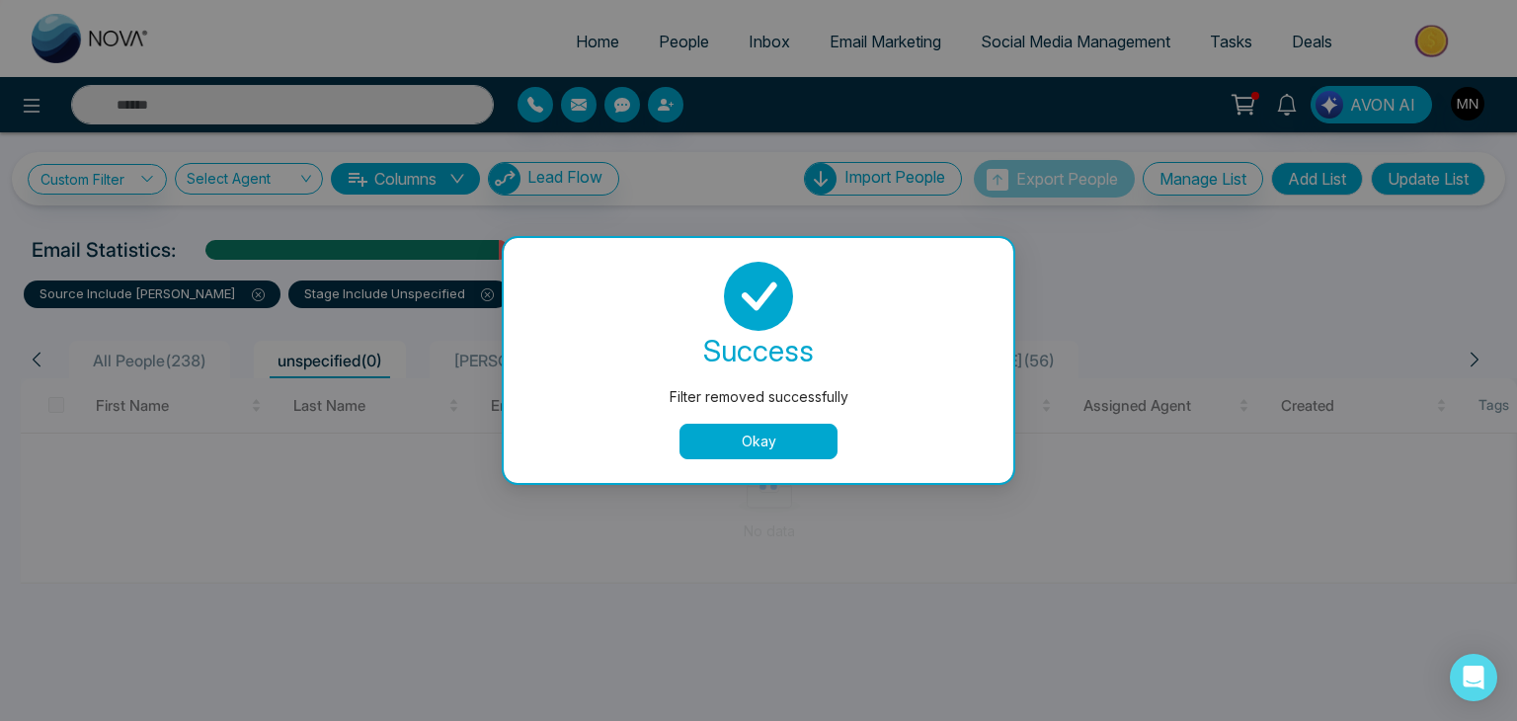
click at [195, 355] on div "Filter removed successfully success Filter removed successfully Okay" at bounding box center [758, 360] width 1517 height 721
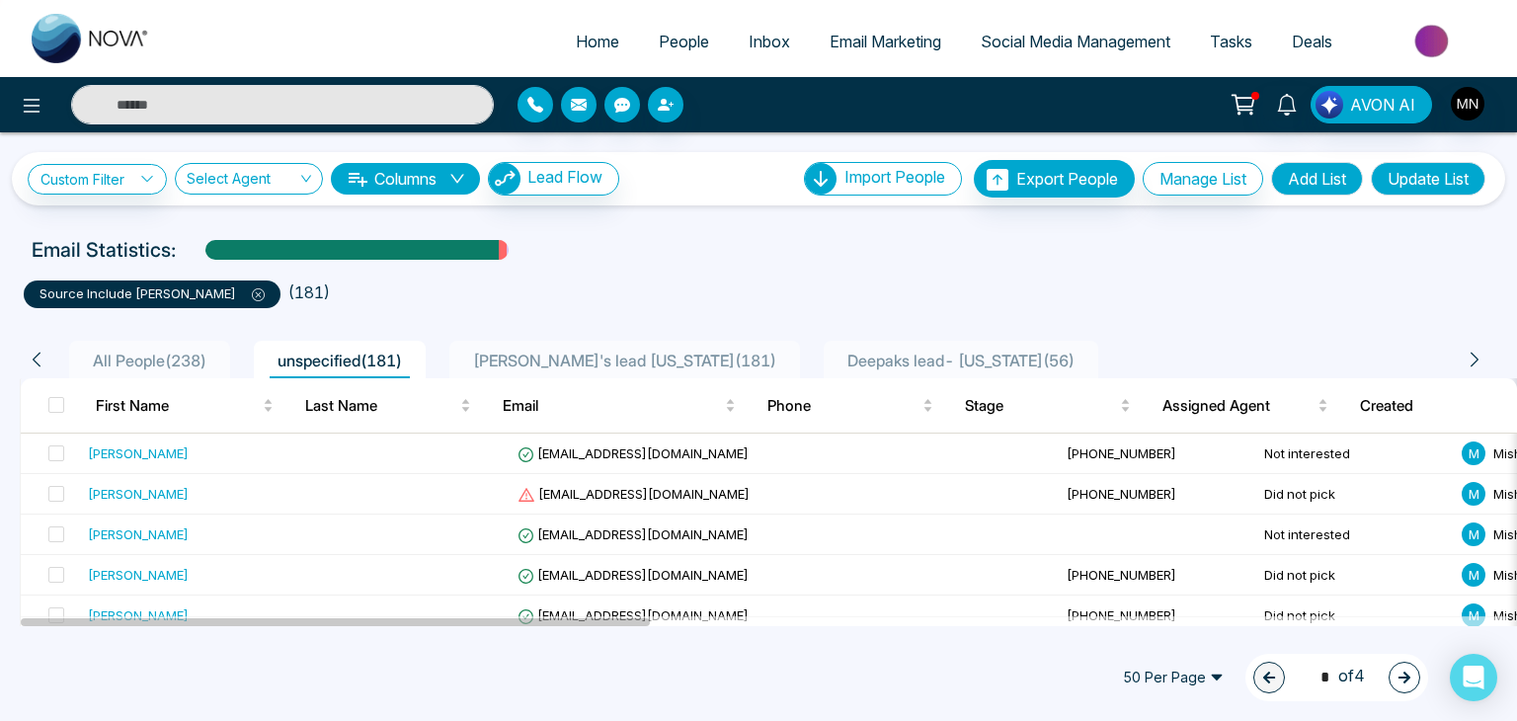
click at [252, 293] on icon at bounding box center [258, 294] width 13 height 13
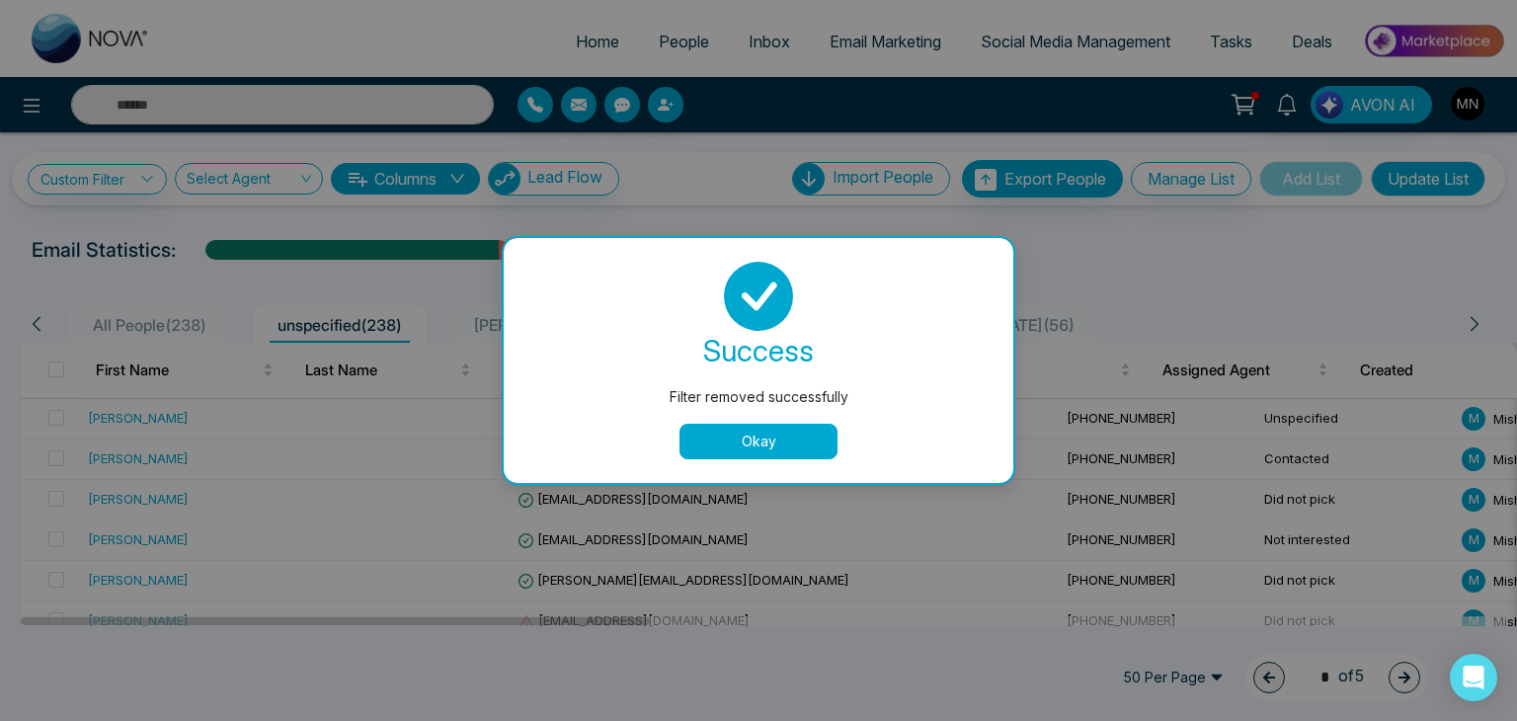
click at [747, 447] on button "Okay" at bounding box center [759, 442] width 158 height 36
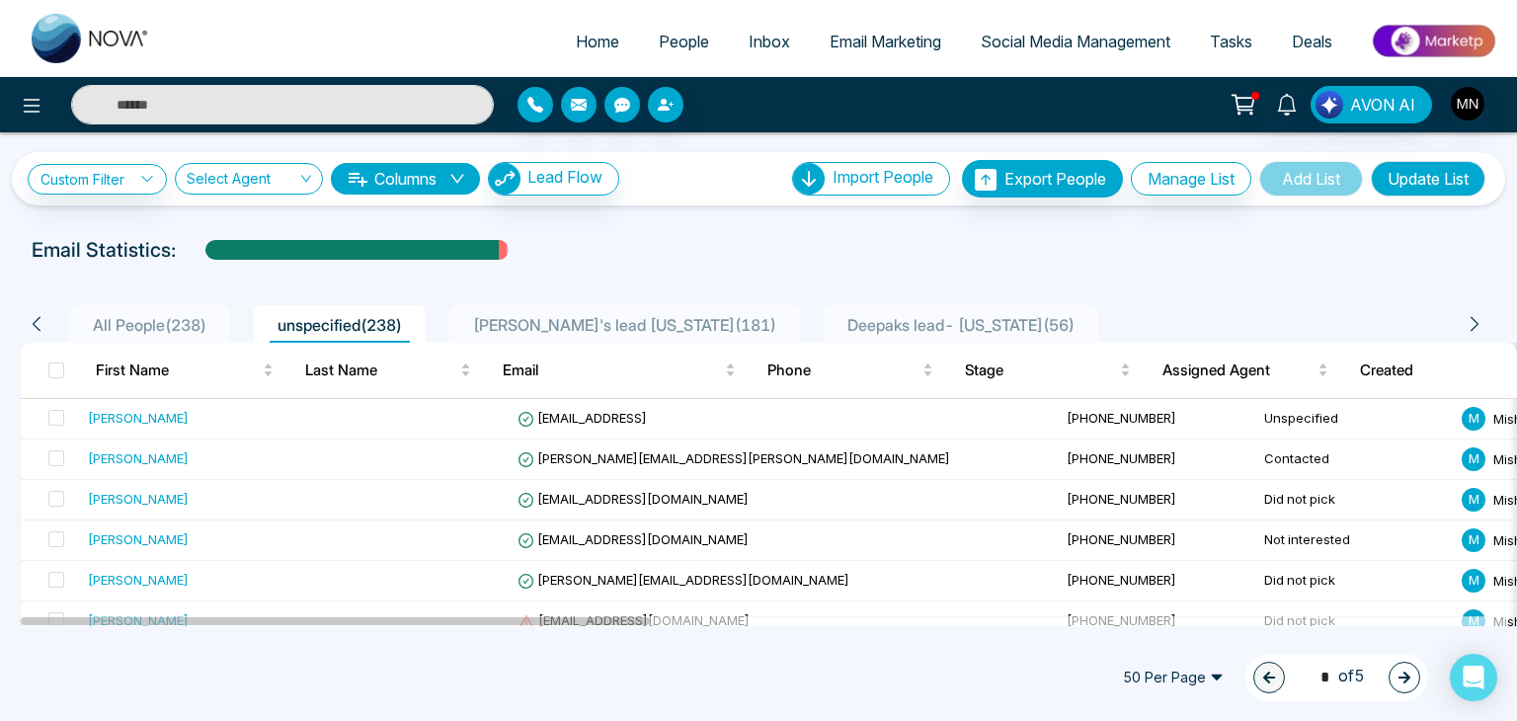
click at [278, 325] on span "unspecified ( 238 )" at bounding box center [340, 325] width 140 height 20
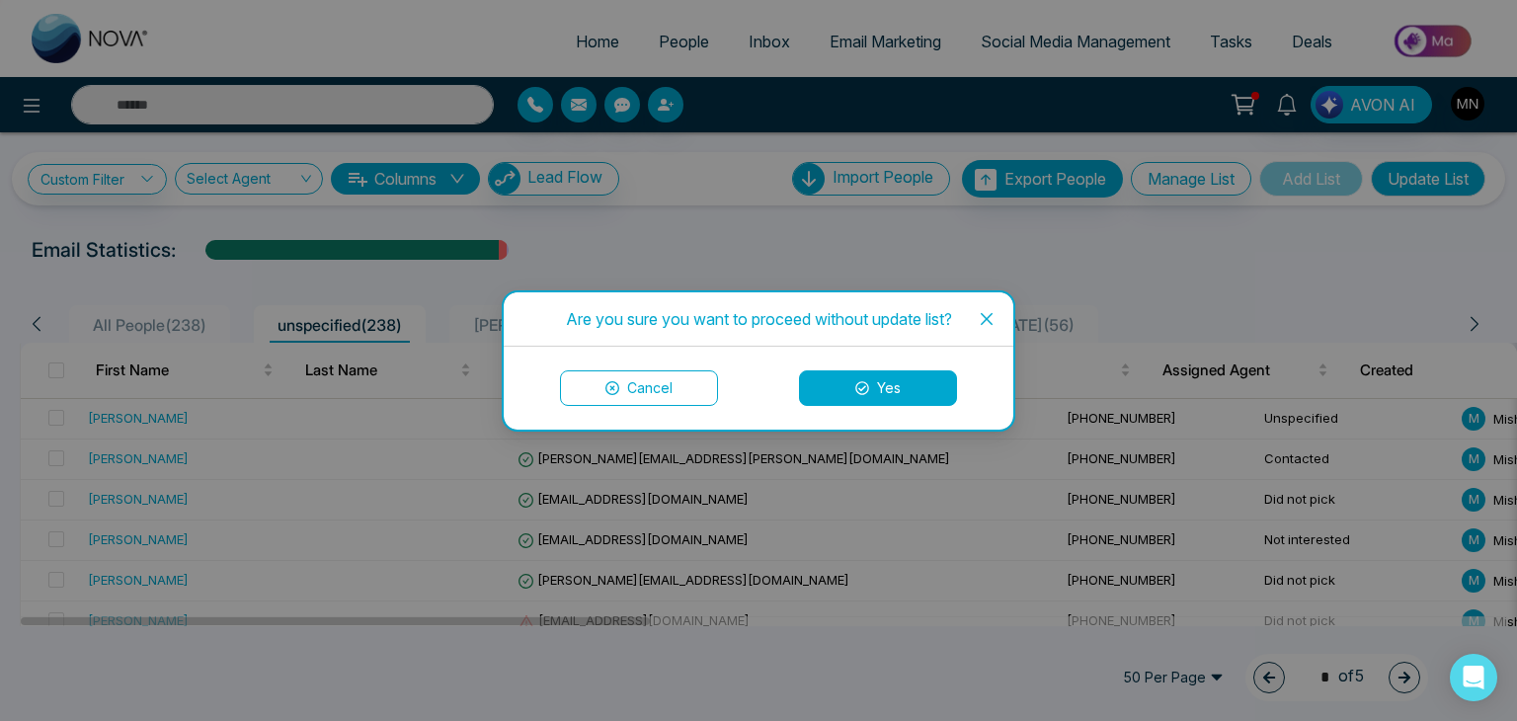
click at [898, 387] on button "Yes" at bounding box center [878, 388] width 158 height 36
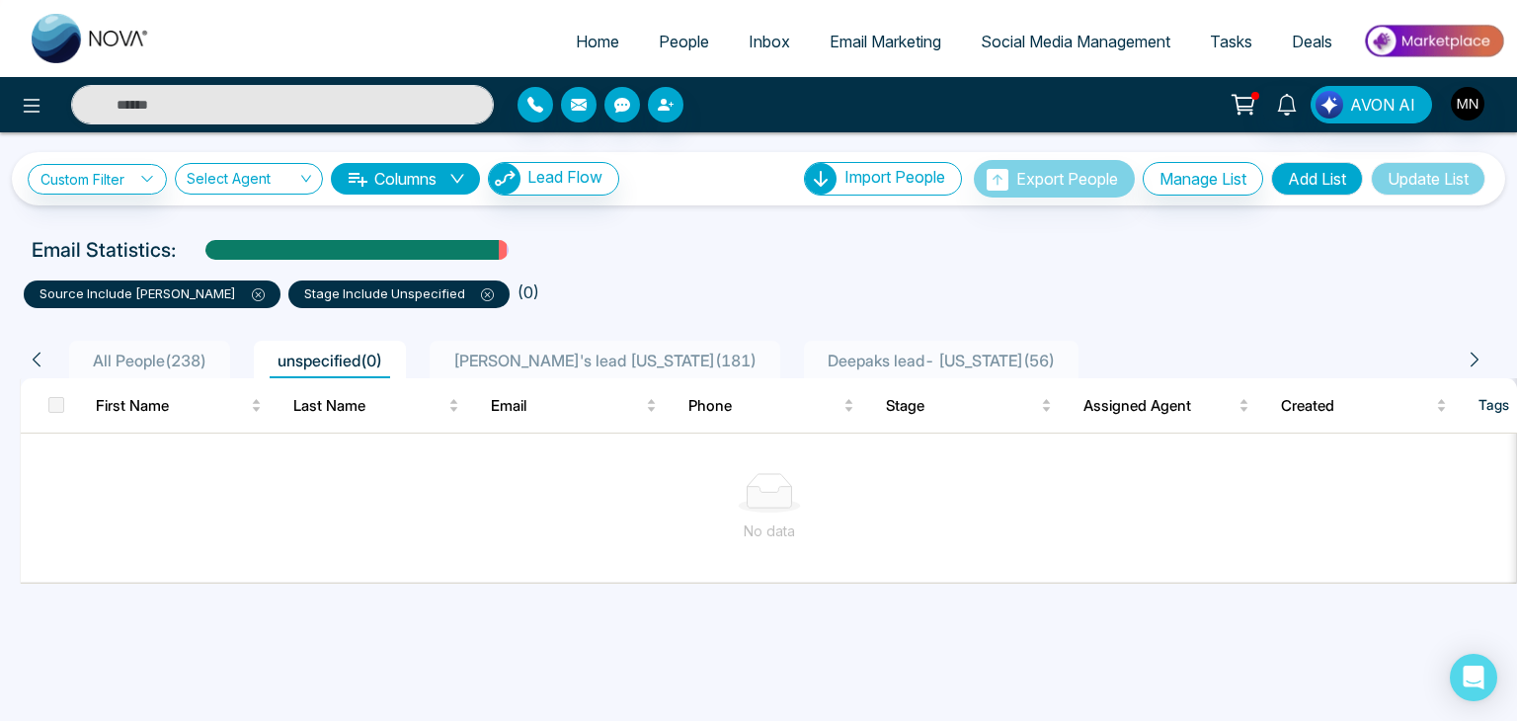
click at [122, 354] on span "All People ( 238 )" at bounding box center [149, 361] width 129 height 20
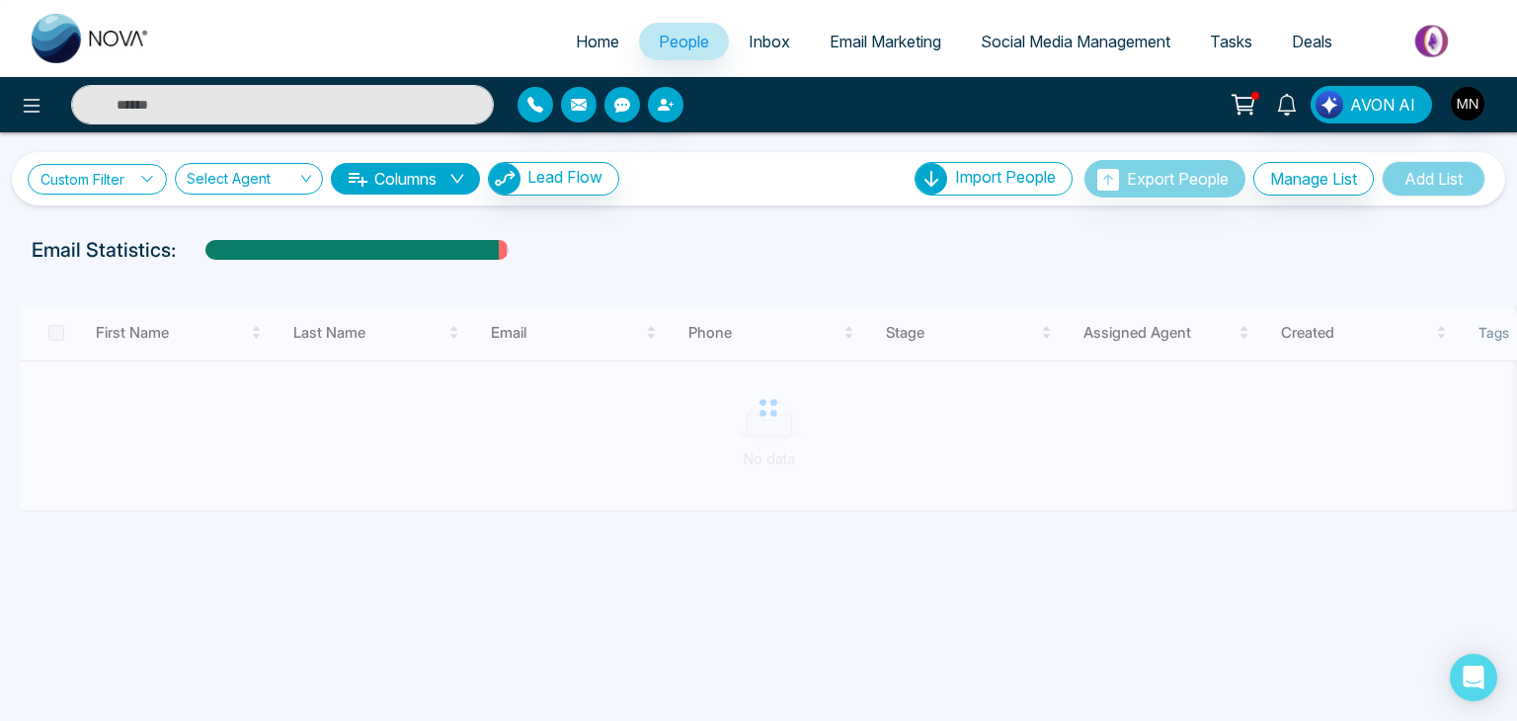
click at [158, 192] on link "Custom Filter" at bounding box center [97, 179] width 139 height 31
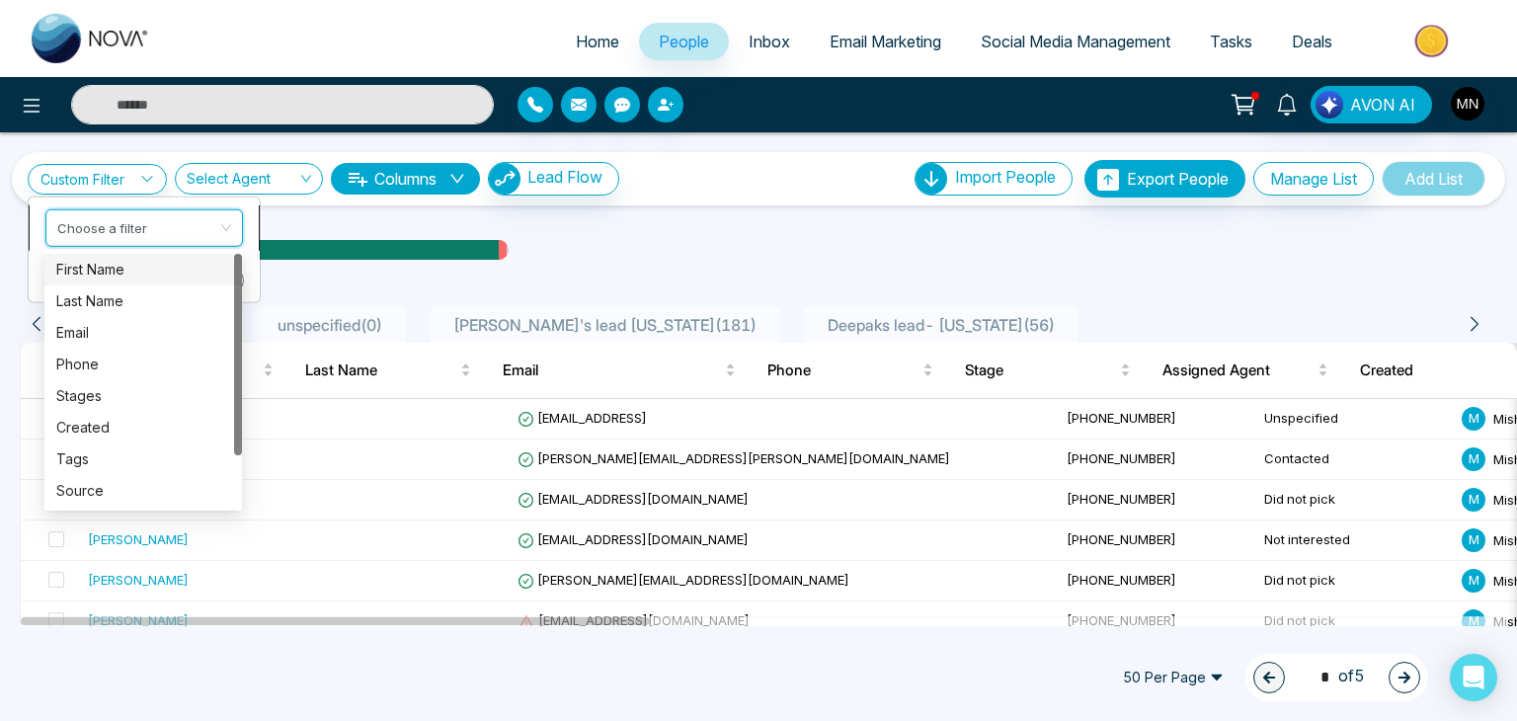
click at [159, 221] on input "search" at bounding box center [137, 224] width 160 height 30
